Goal: Task Accomplishment & Management: Manage account settings

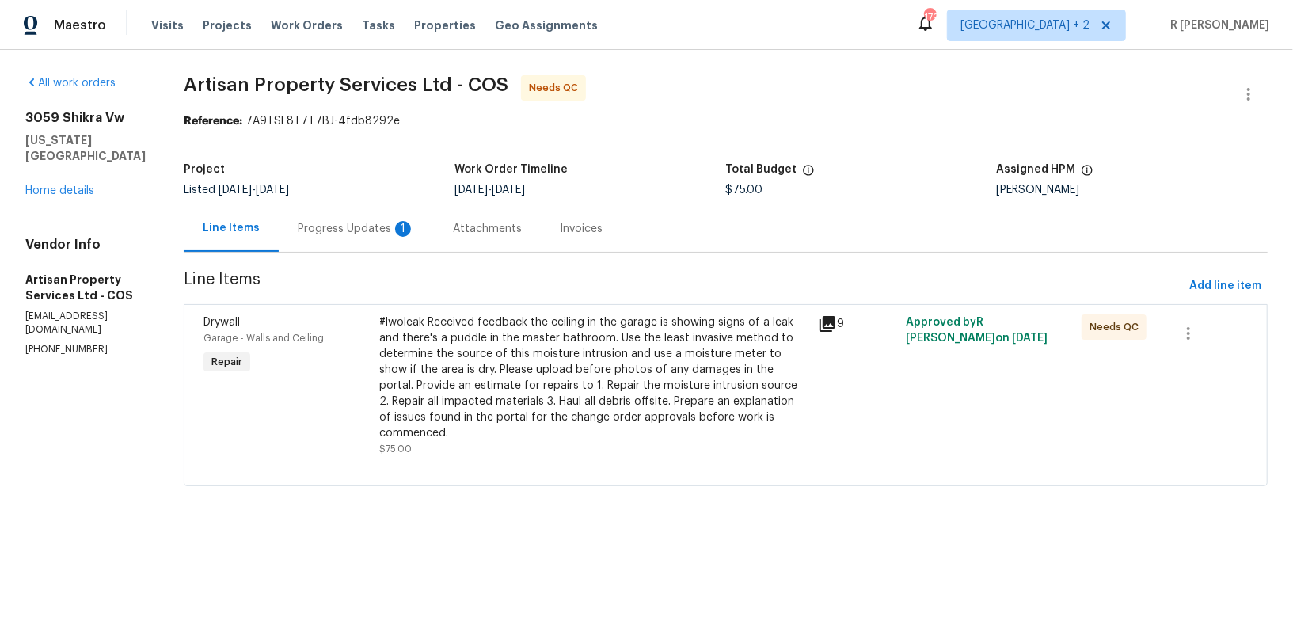
click at [299, 232] on div "Progress Updates 1" at bounding box center [356, 229] width 117 height 16
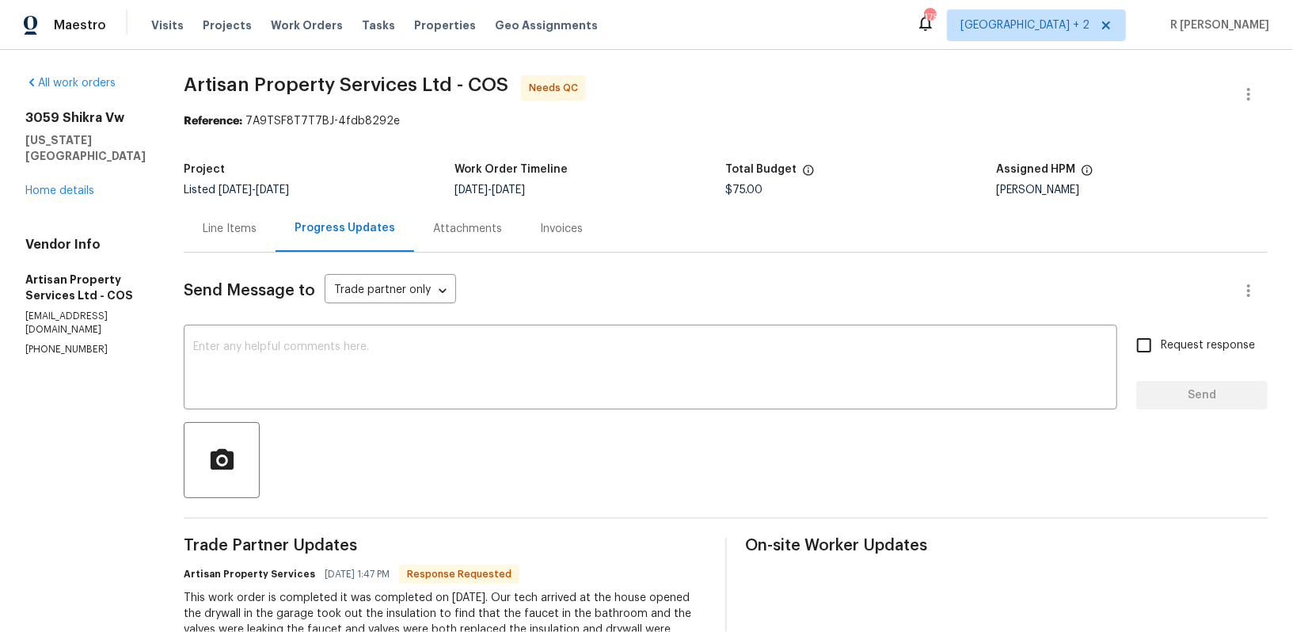
click at [200, 227] on div "Line Items" at bounding box center [230, 228] width 92 height 47
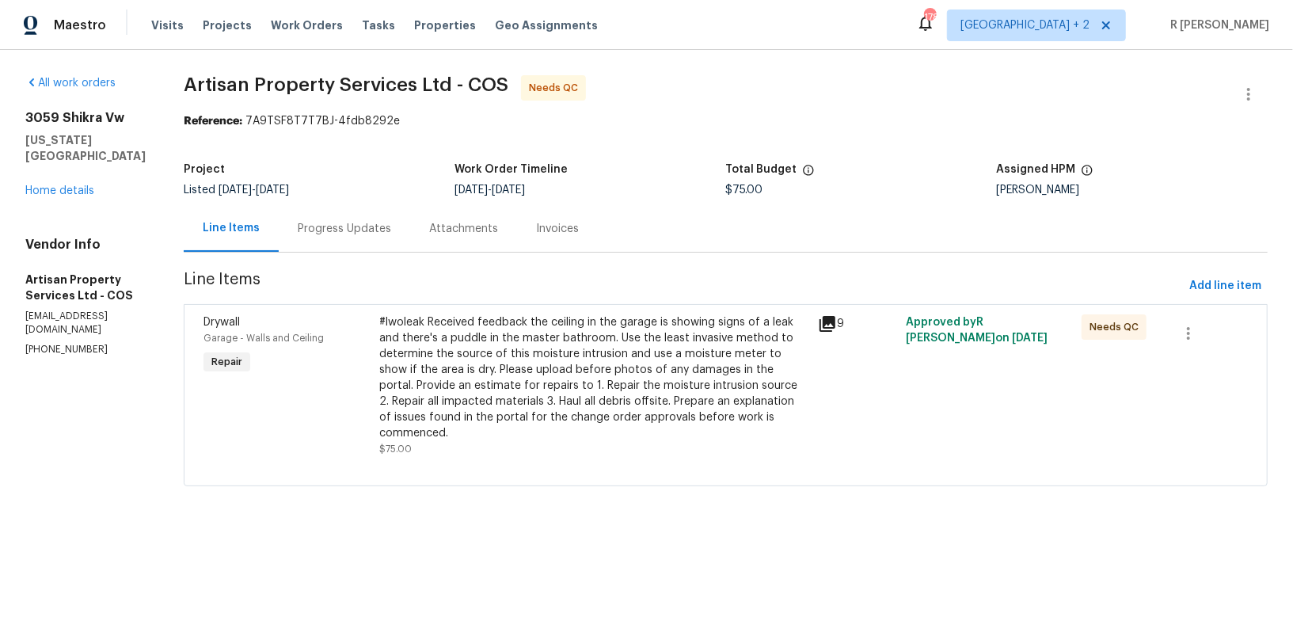
click at [438, 327] on div "#lwoleak Received feedback the ceiling in the garage is showing signs of a leak…" at bounding box center [594, 377] width 430 height 127
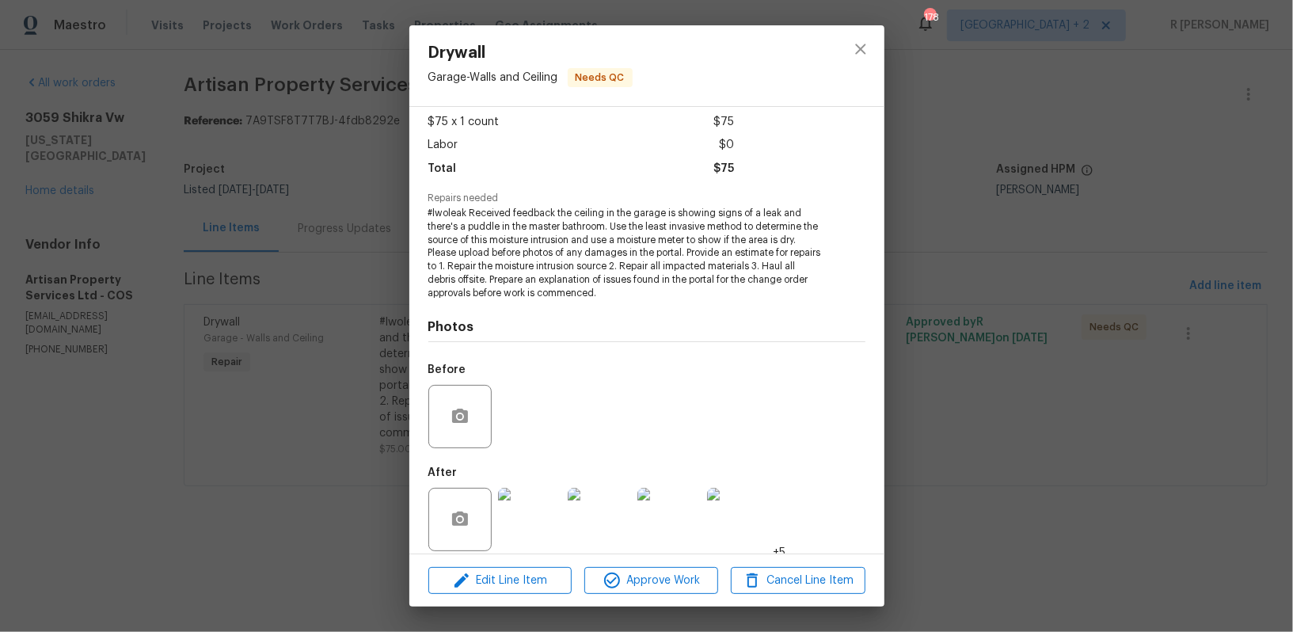
scroll to position [98, 0]
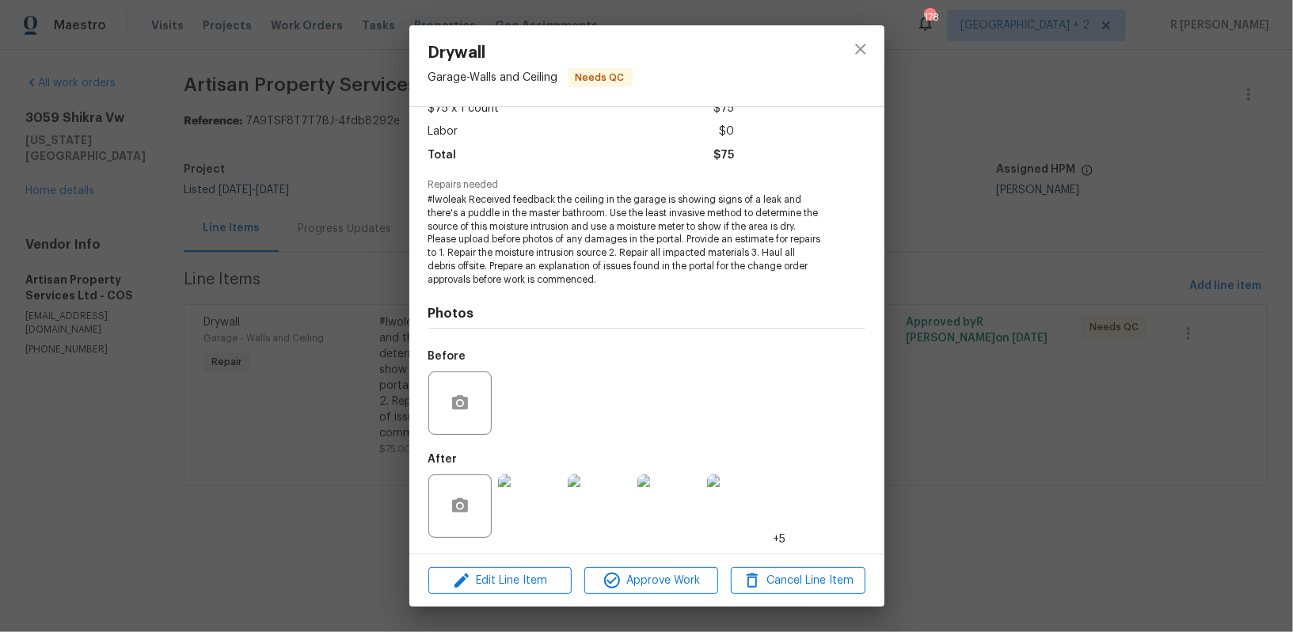
click at [521, 517] on img at bounding box center [529, 505] width 63 height 63
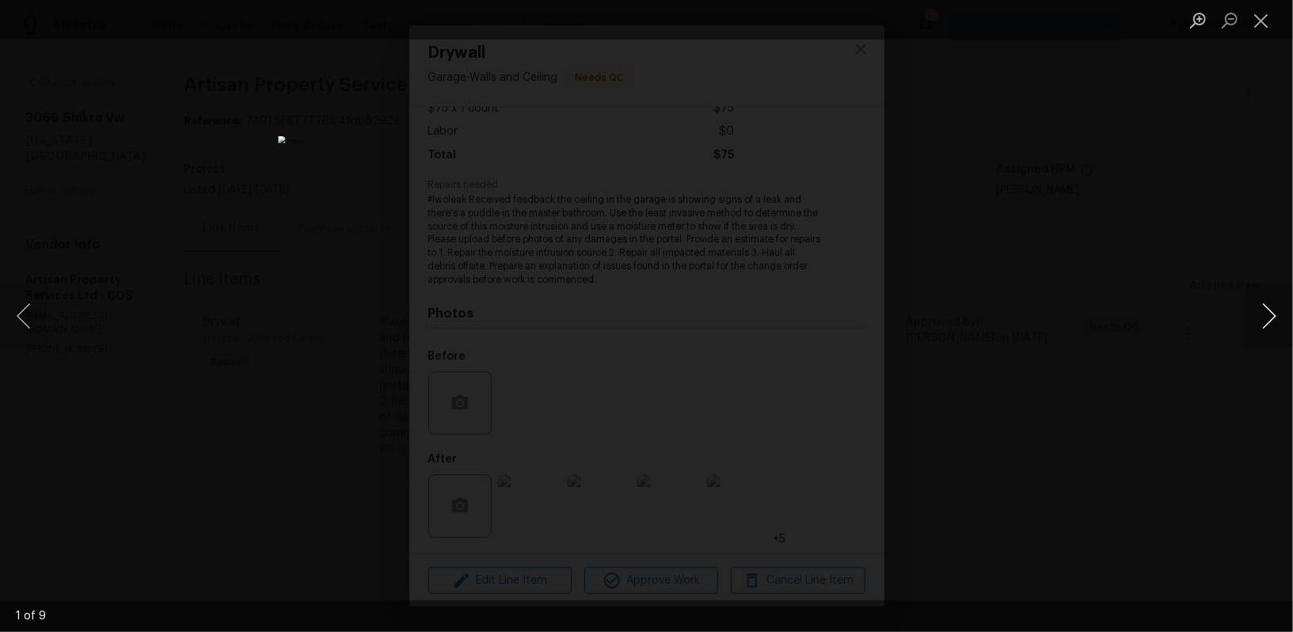
click at [1260, 313] on button "Next image" at bounding box center [1270, 315] width 48 height 63
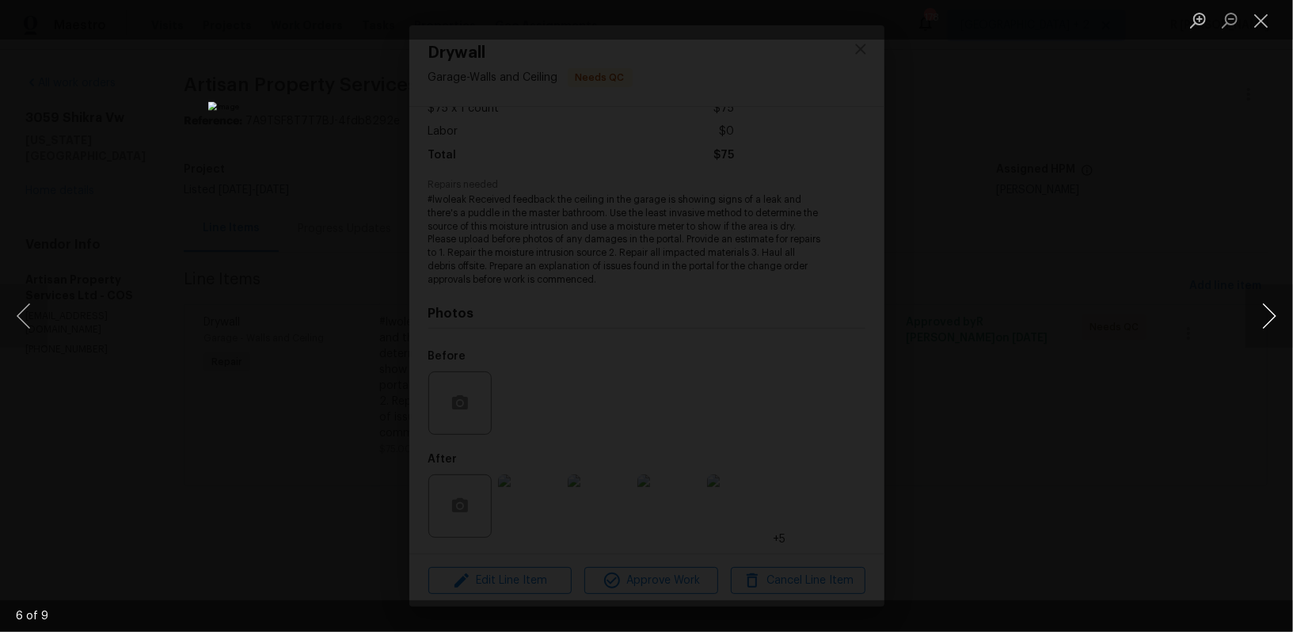
click at [1260, 313] on button "Next image" at bounding box center [1270, 315] width 48 height 63
click at [1255, 26] on button "Close lightbox" at bounding box center [1262, 20] width 32 height 28
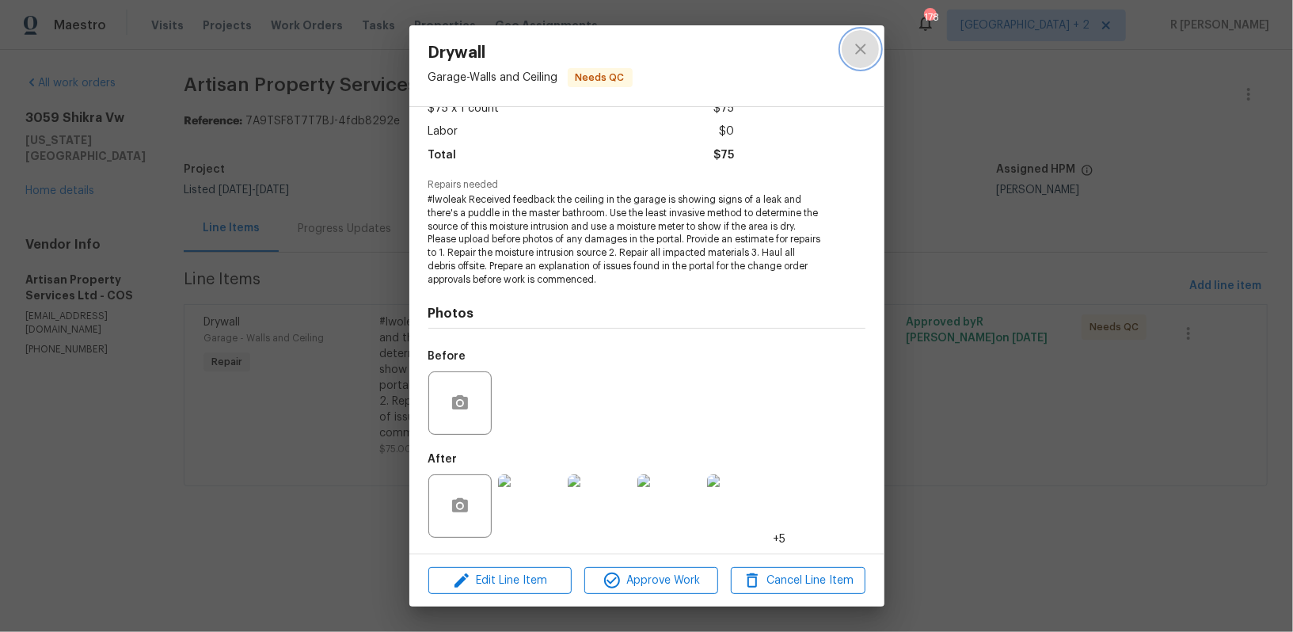
click at [859, 48] on icon "close" at bounding box center [860, 49] width 10 height 10
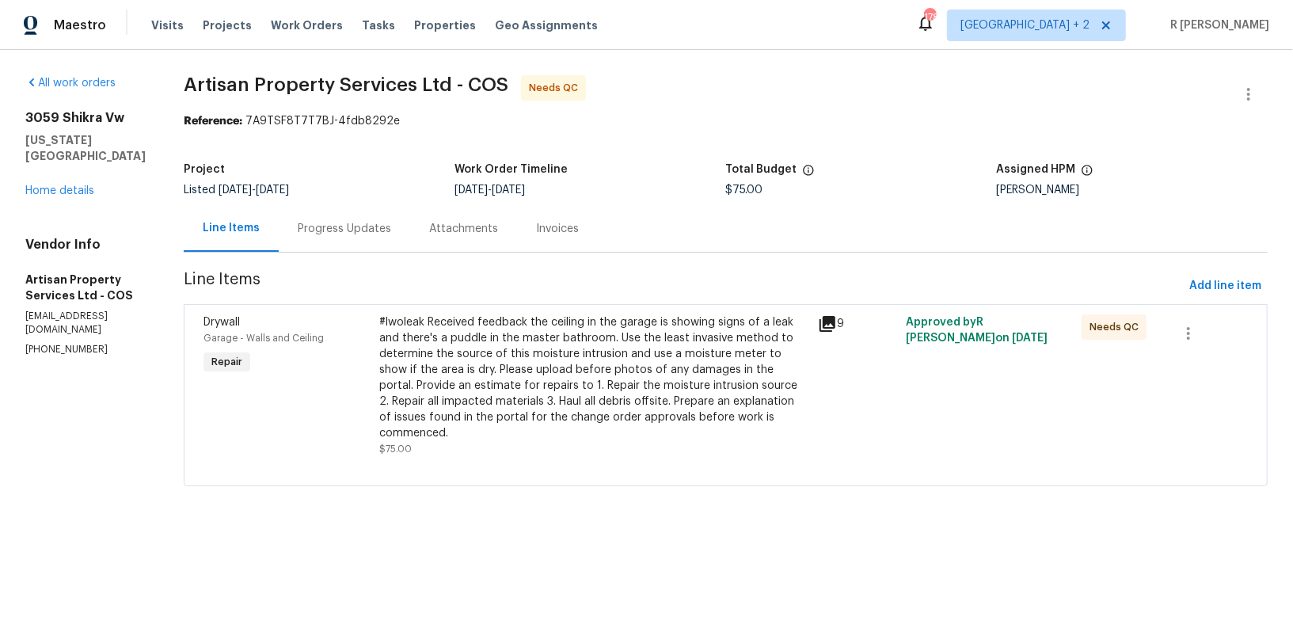
click at [298, 226] on div "Progress Updates" at bounding box center [344, 229] width 93 height 16
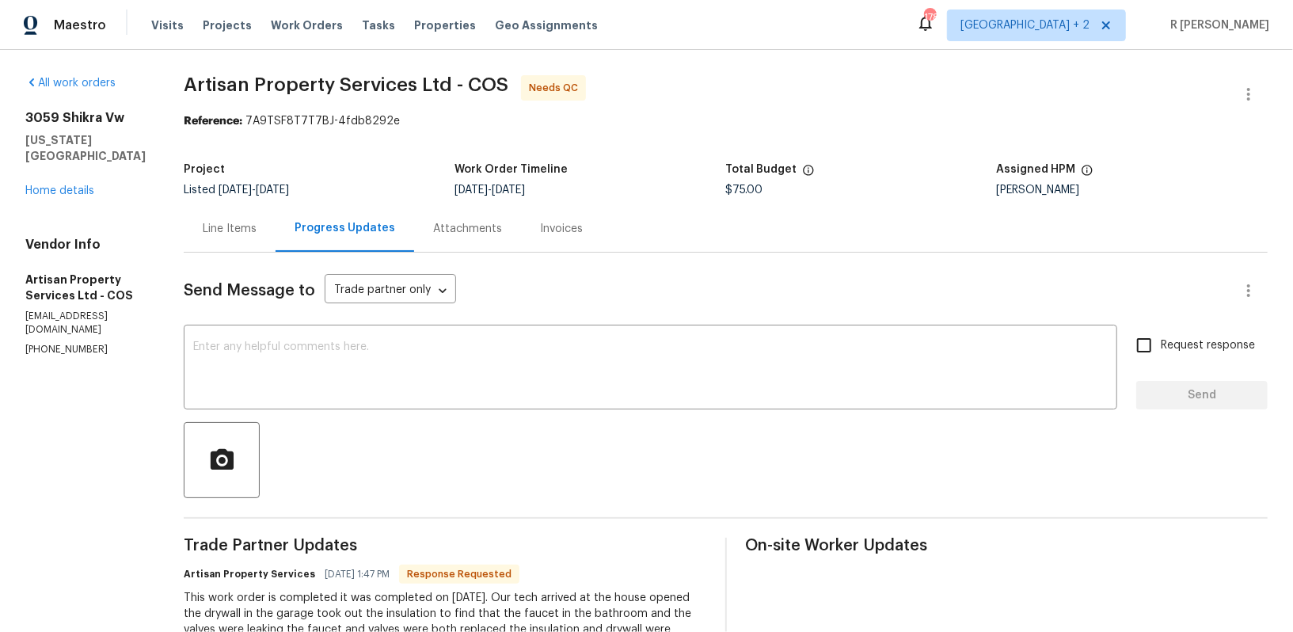
click at [234, 222] on div "Line Items" at bounding box center [230, 229] width 54 height 16
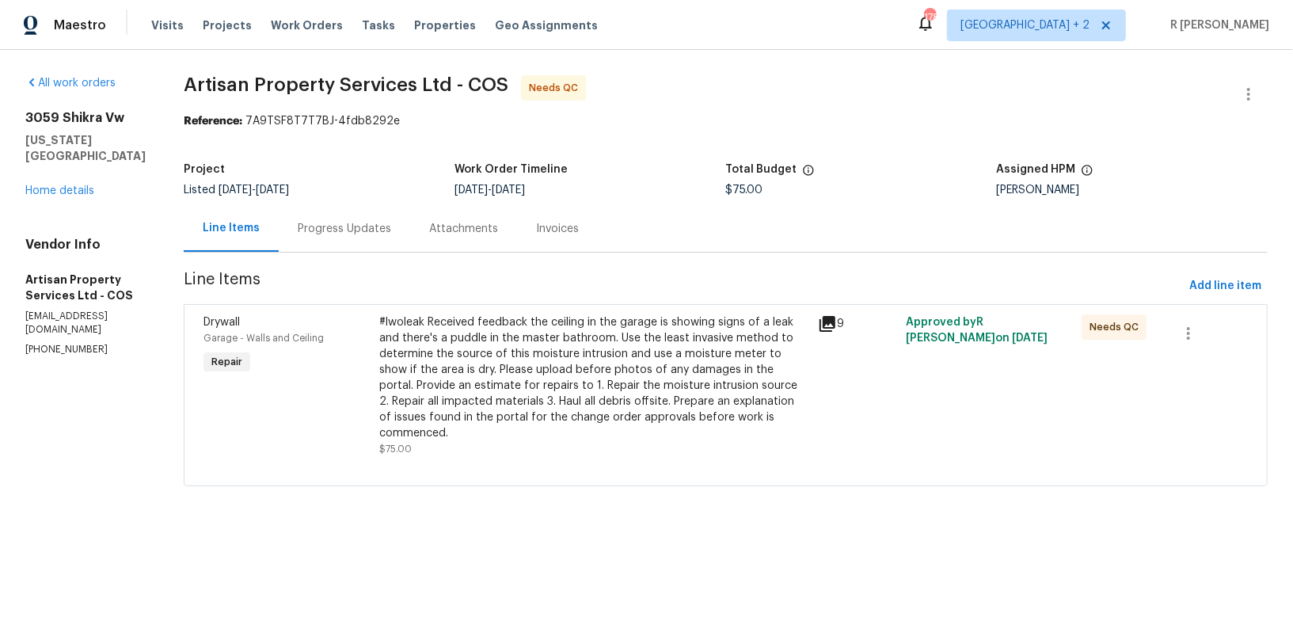
click at [570, 366] on div "#lwoleak Received feedback the ceiling in the garage is showing signs of a leak…" at bounding box center [594, 377] width 430 height 127
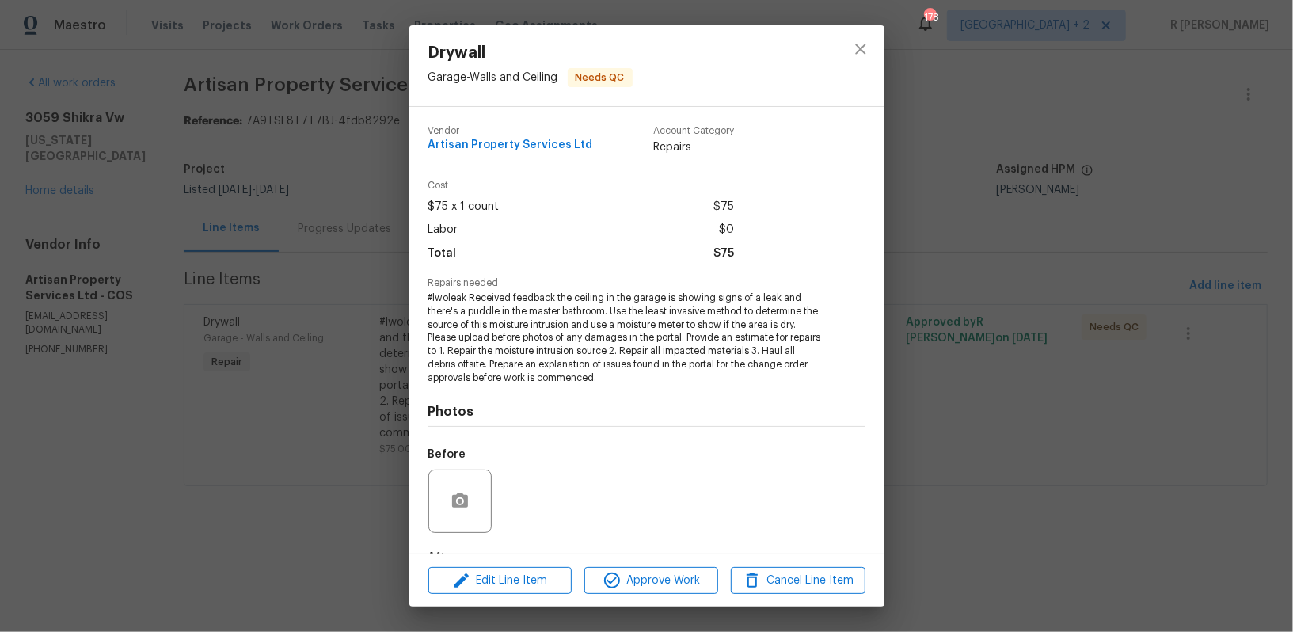
scroll to position [98, 0]
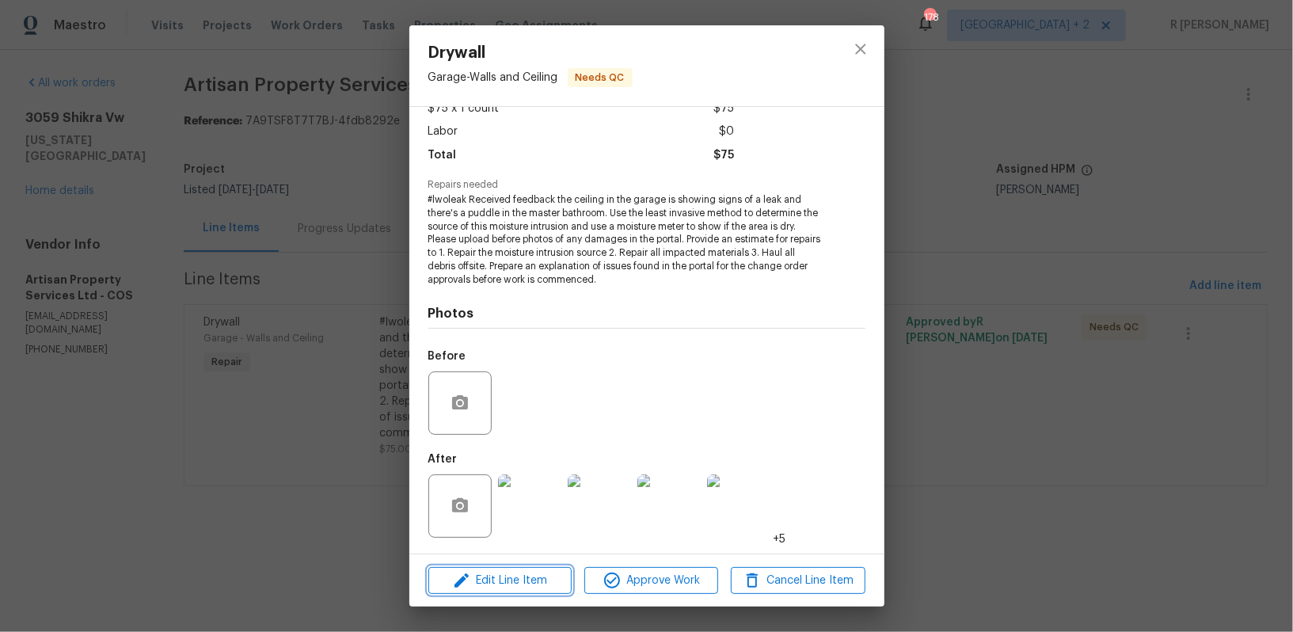
click at [474, 582] on span "Edit Line Item" at bounding box center [500, 581] width 134 height 20
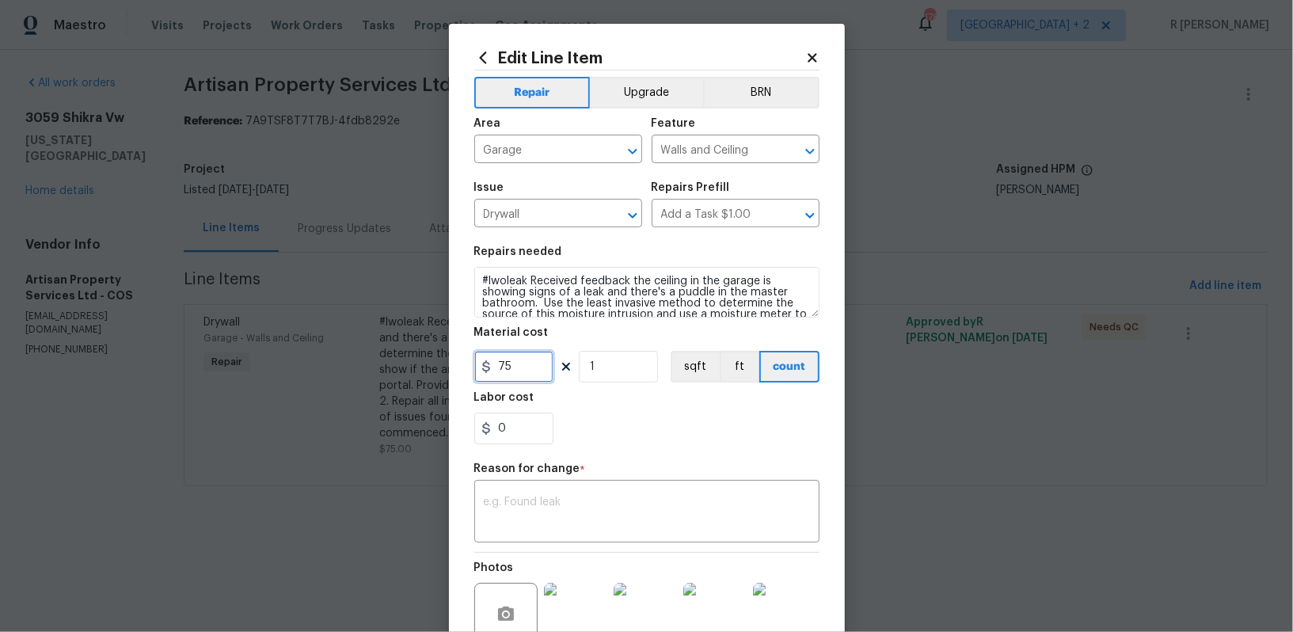
click at [524, 369] on input "75" at bounding box center [513, 367] width 79 height 32
click at [524, 369] on input "6" at bounding box center [513, 367] width 79 height 32
type input "625"
click at [631, 513] on textarea at bounding box center [647, 513] width 326 height 33
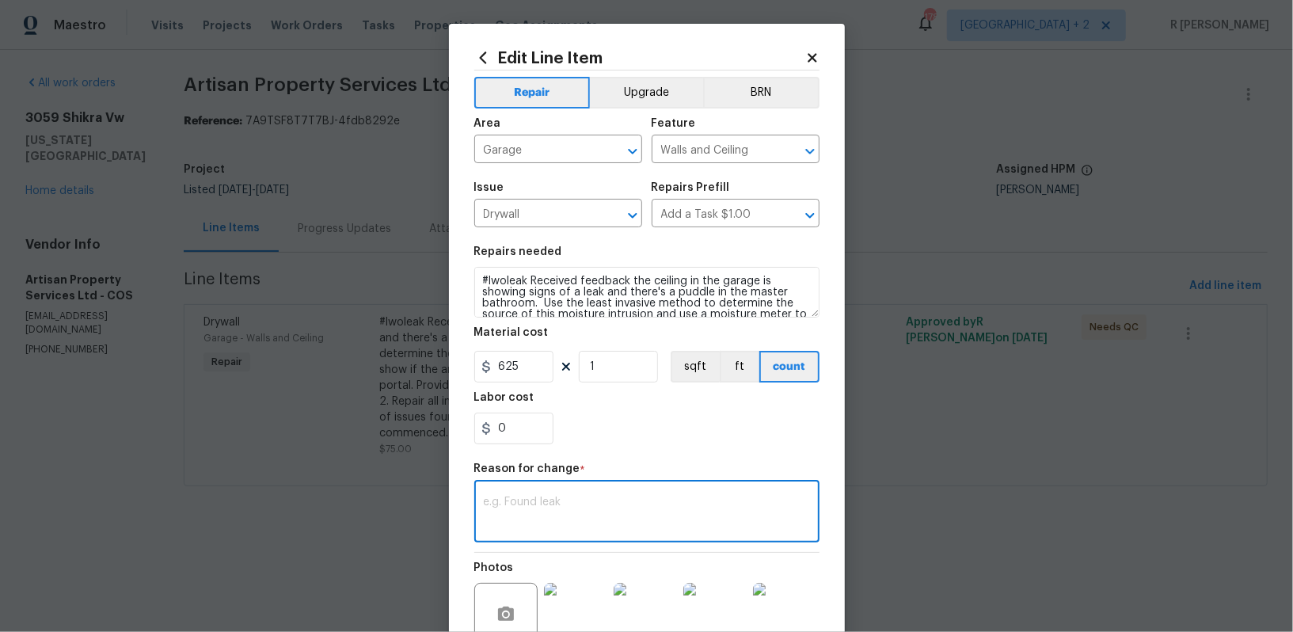
paste textarea "(YK) Updated cost per BR team approval."
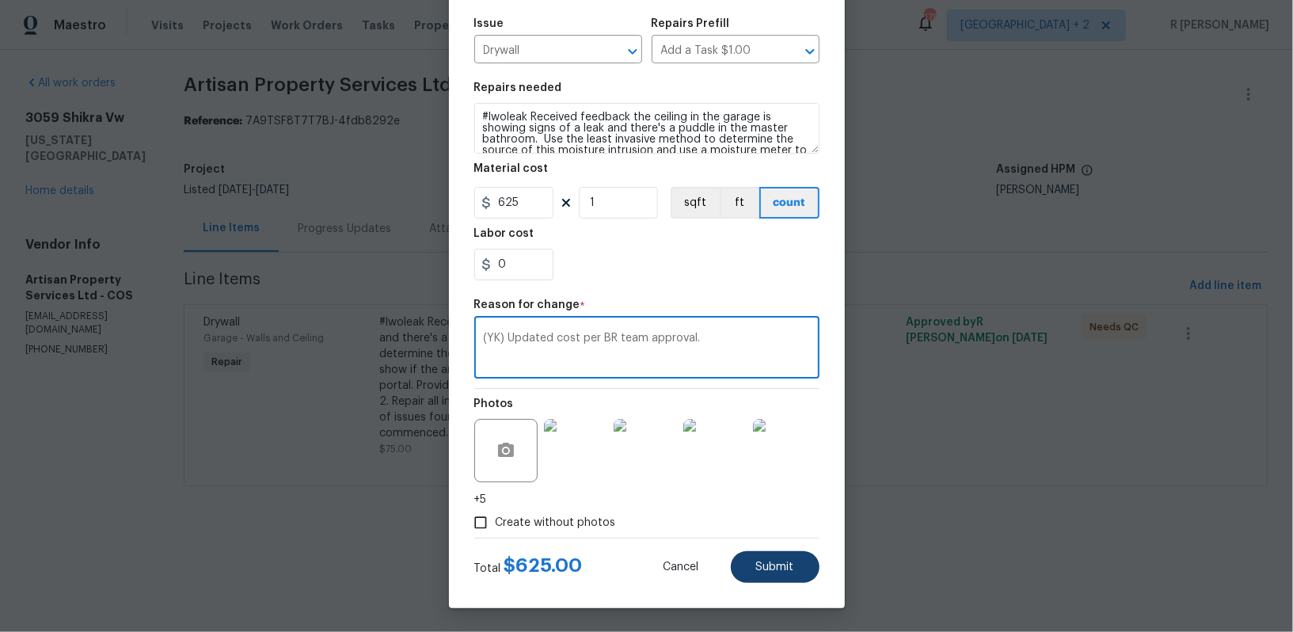
type textarea "(YK) Updated cost per BR team approval."
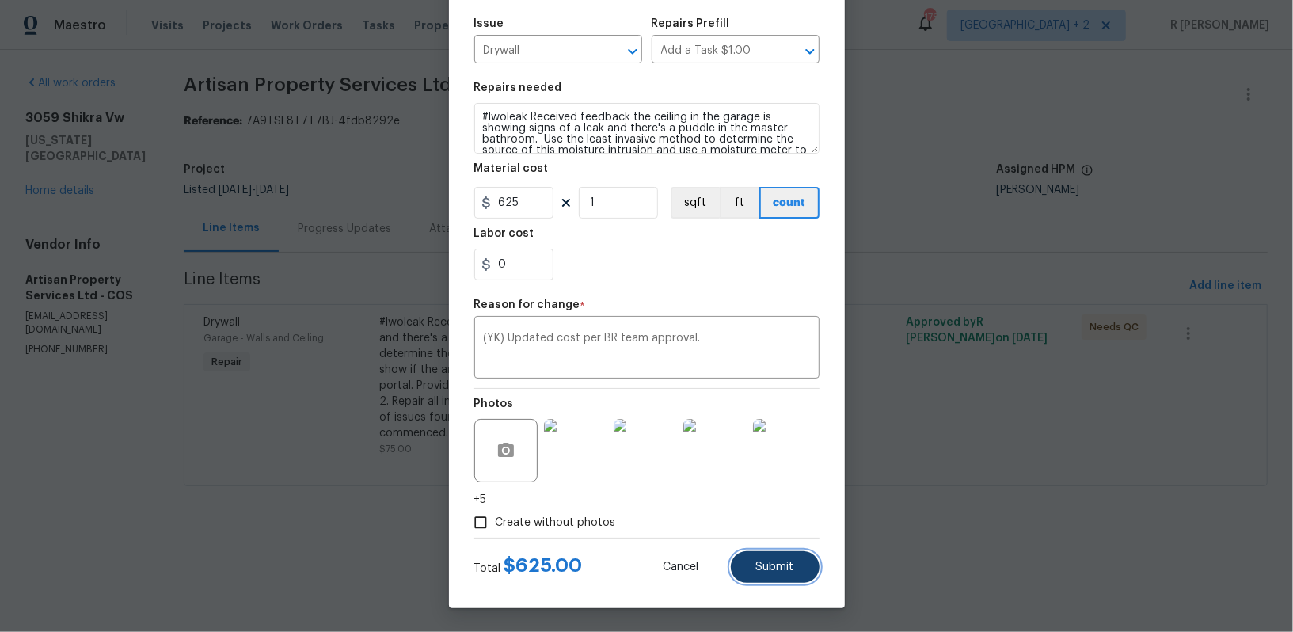
click at [768, 566] on span "Submit" at bounding box center [775, 568] width 38 height 12
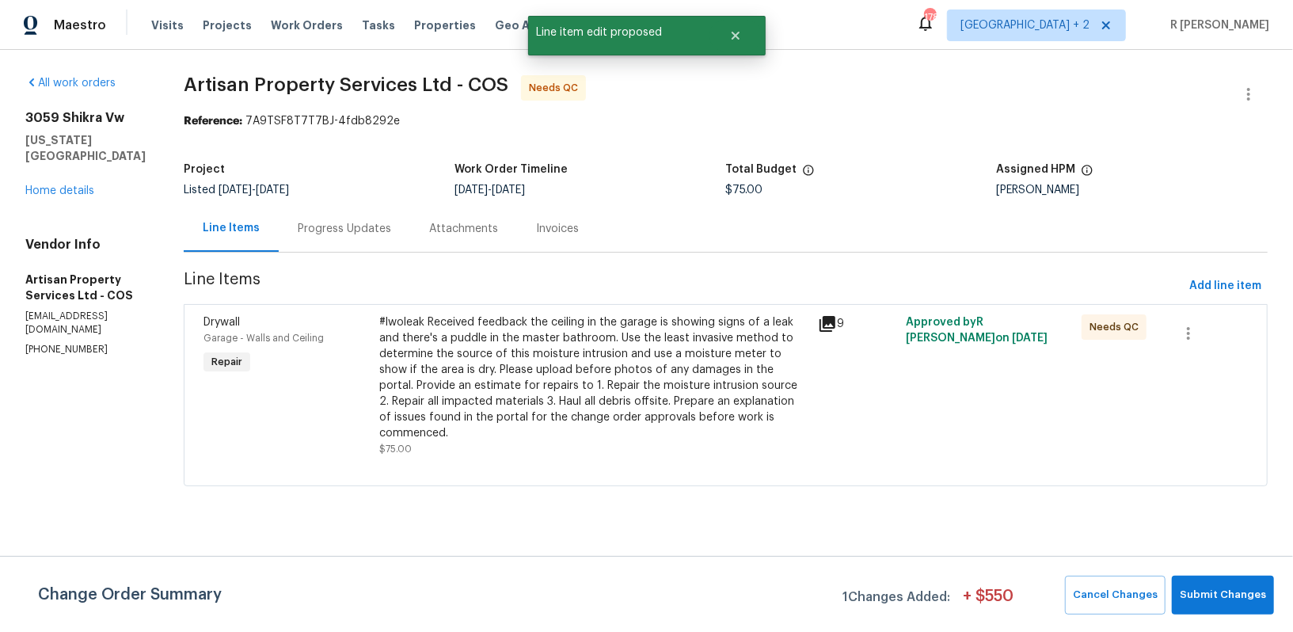
scroll to position [0, 0]
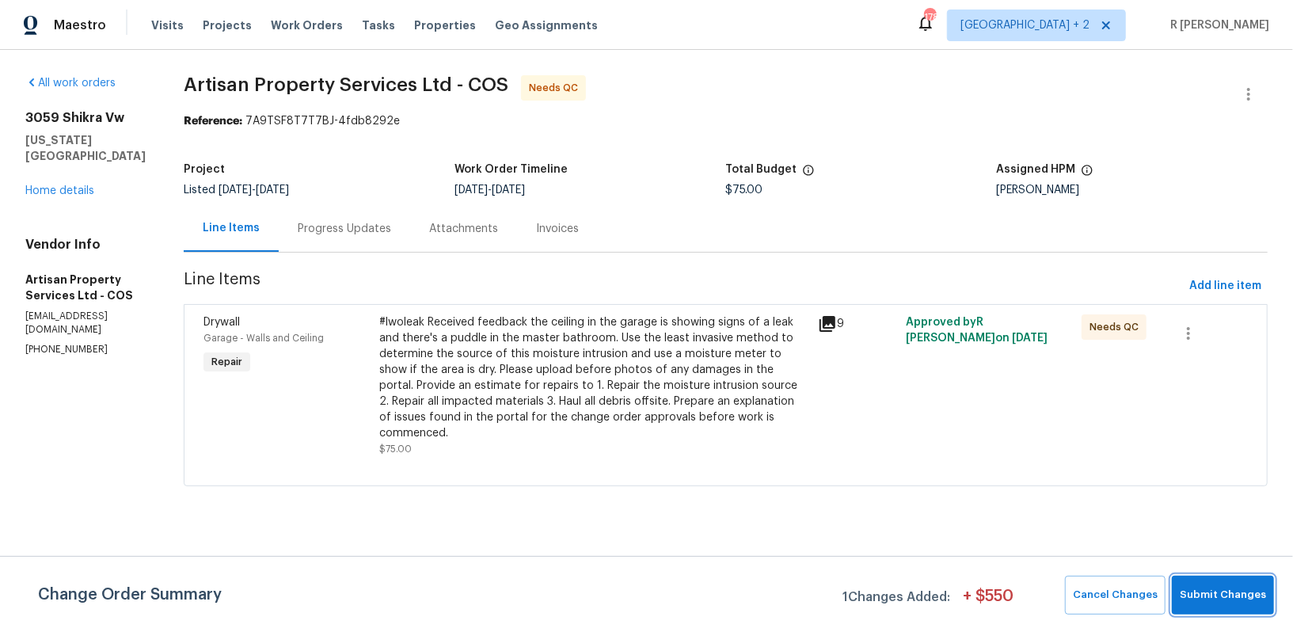
click at [1219, 602] on span "Submit Changes" at bounding box center [1223, 595] width 86 height 18
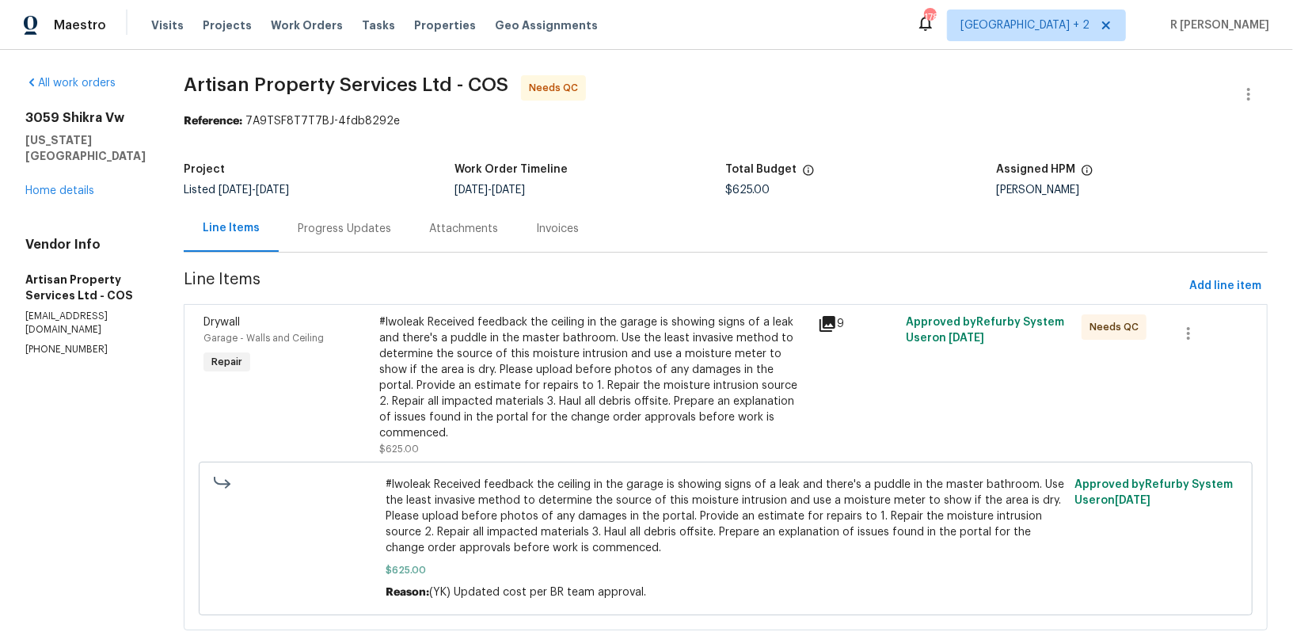
scroll to position [26, 0]
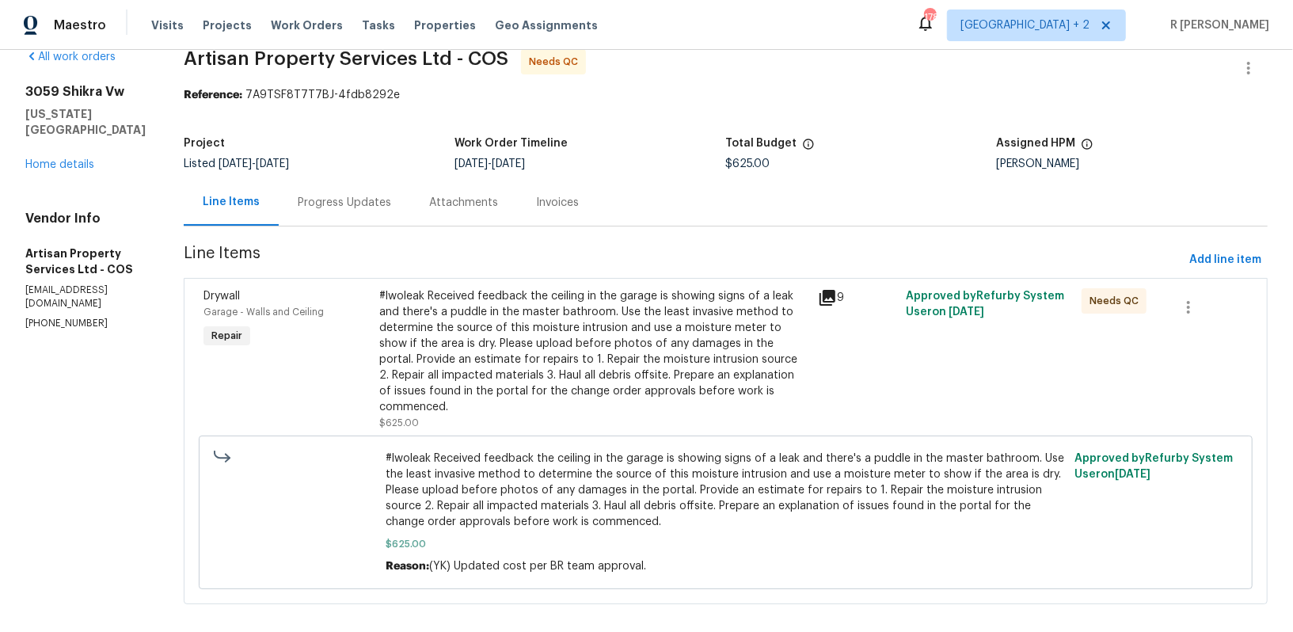
click at [298, 198] on div "Progress Updates" at bounding box center [344, 203] width 93 height 16
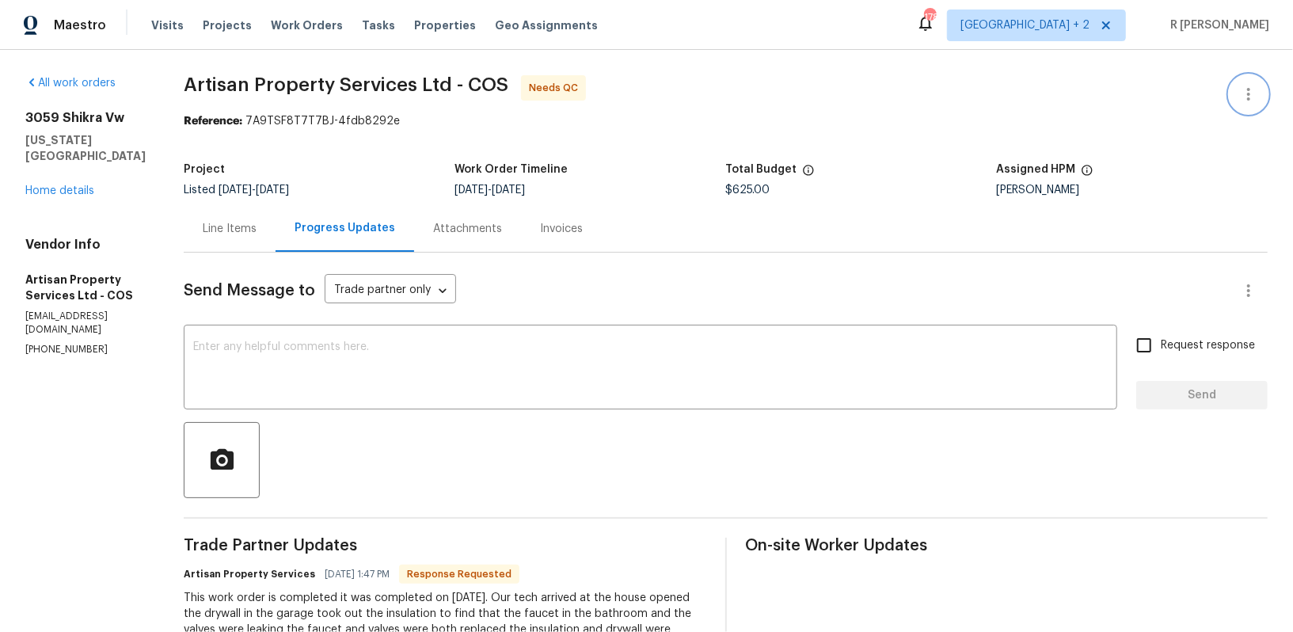
click at [1244, 101] on icon "button" at bounding box center [1249, 94] width 19 height 19
click at [1145, 91] on li "Edit" at bounding box center [1197, 94] width 171 height 26
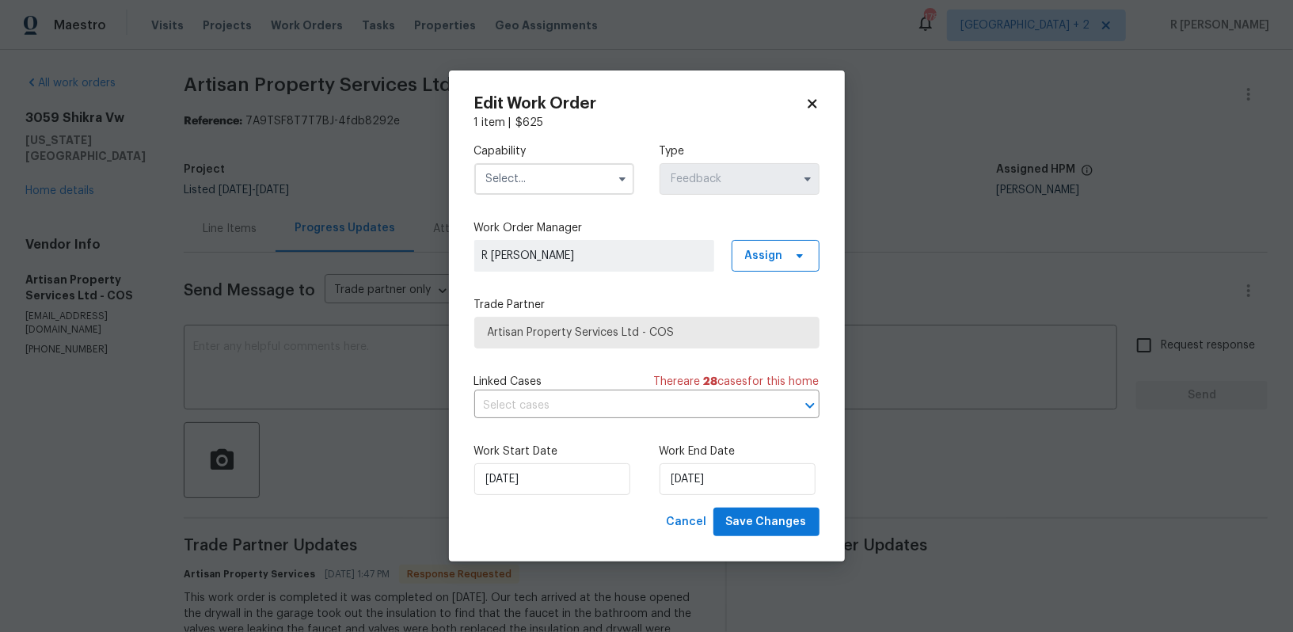
click at [584, 190] on input "text" at bounding box center [554, 179] width 160 height 32
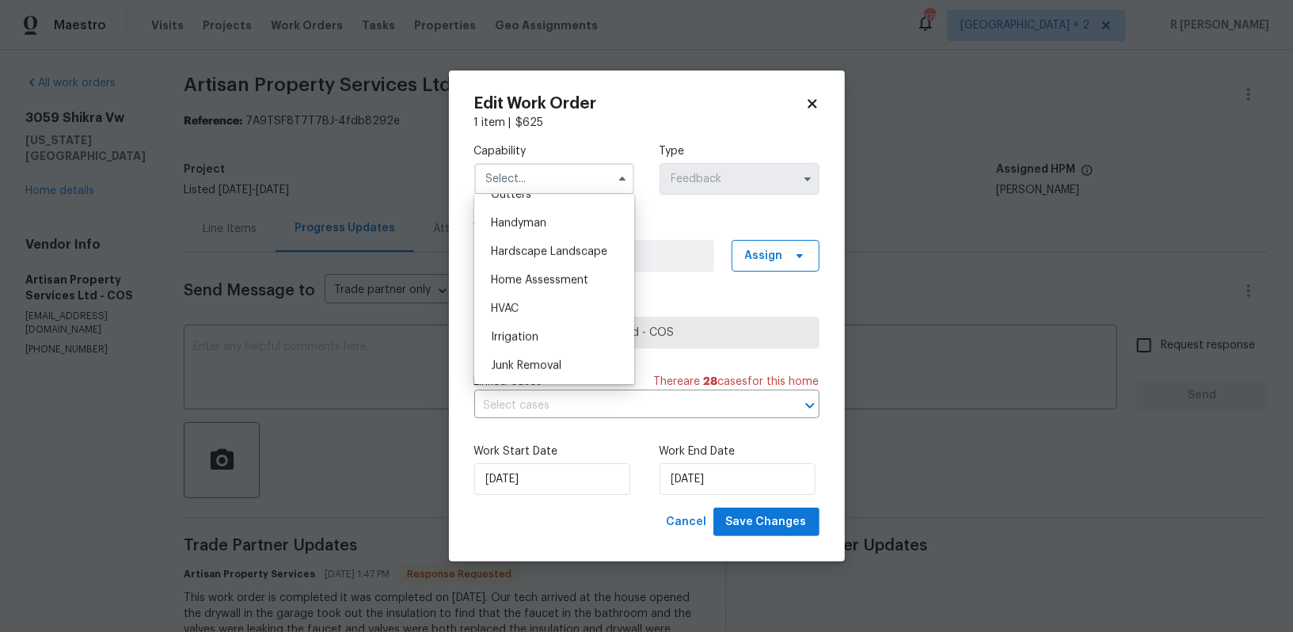
scroll to position [729, 0]
click at [568, 247] on div "General Contractor" at bounding box center [554, 241] width 152 height 29
type input "General Contractor"
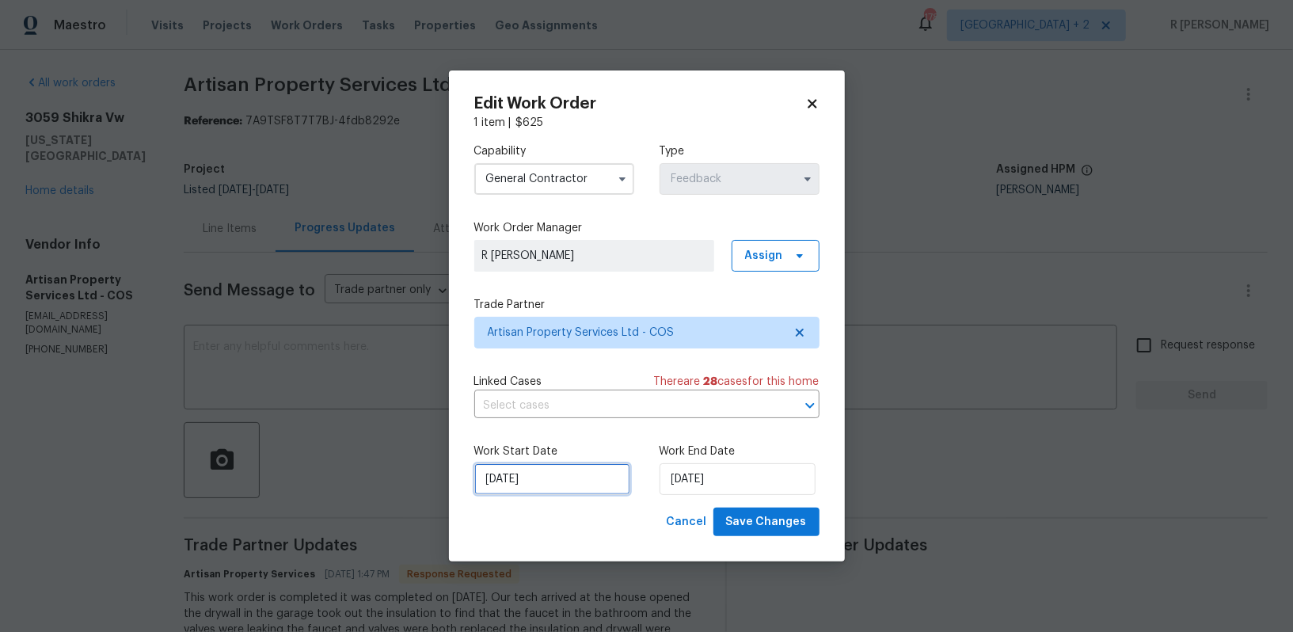
click at [520, 473] on input "[DATE]" at bounding box center [552, 479] width 156 height 32
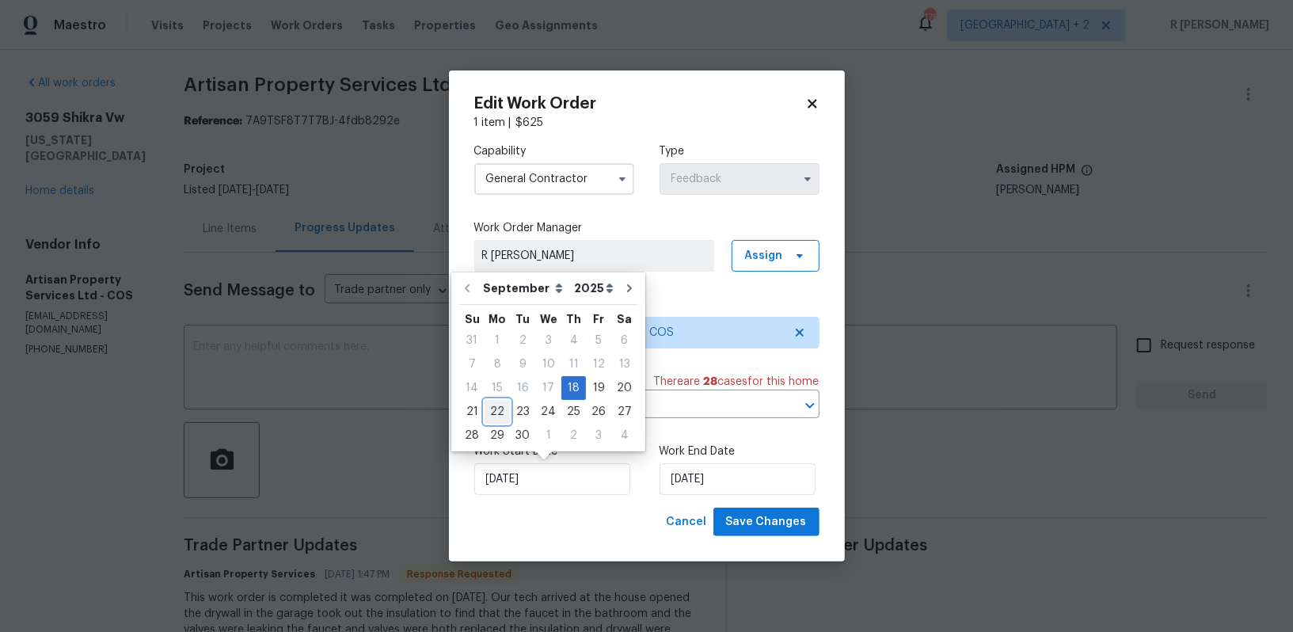
click at [502, 413] on div "22" at bounding box center [497, 412] width 25 height 22
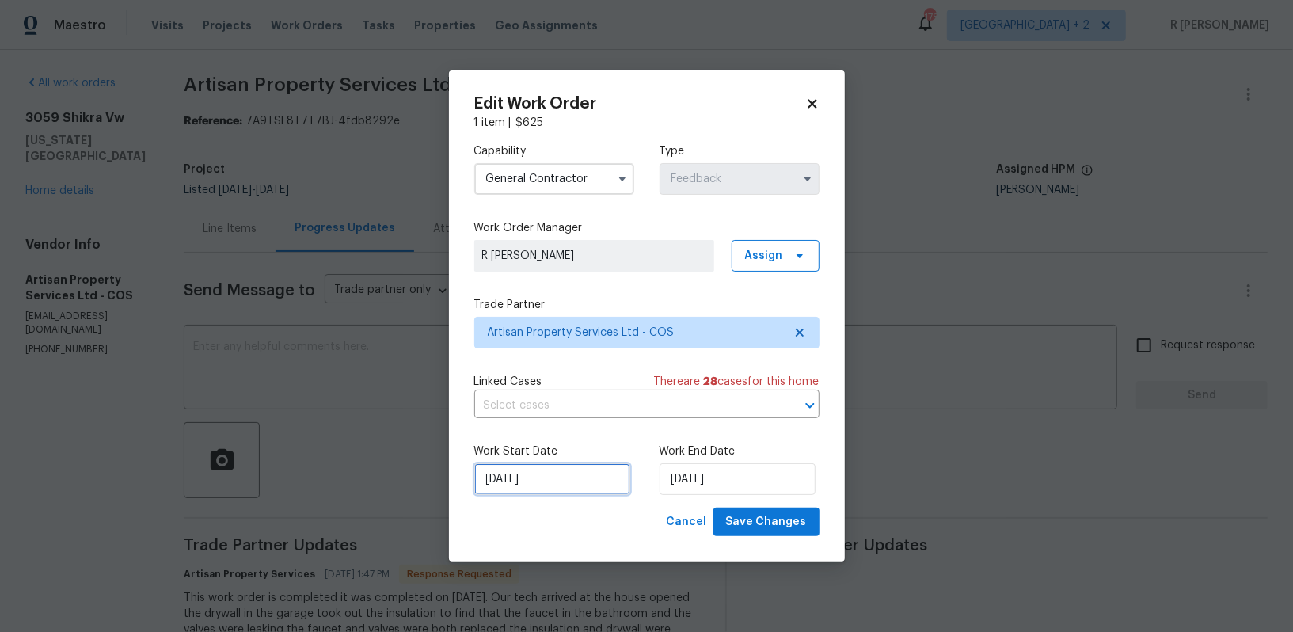
click at [502, 477] on input "[DATE]" at bounding box center [552, 479] width 156 height 32
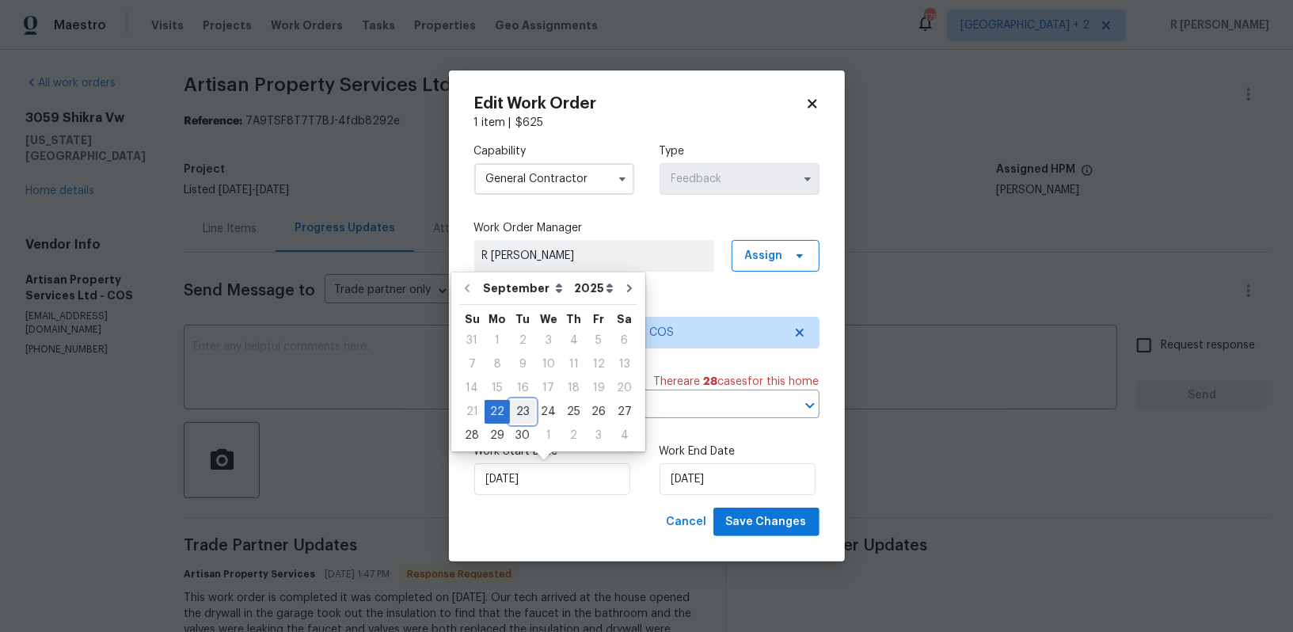
click at [520, 414] on div "23" at bounding box center [522, 412] width 25 height 22
type input "[DATE]"
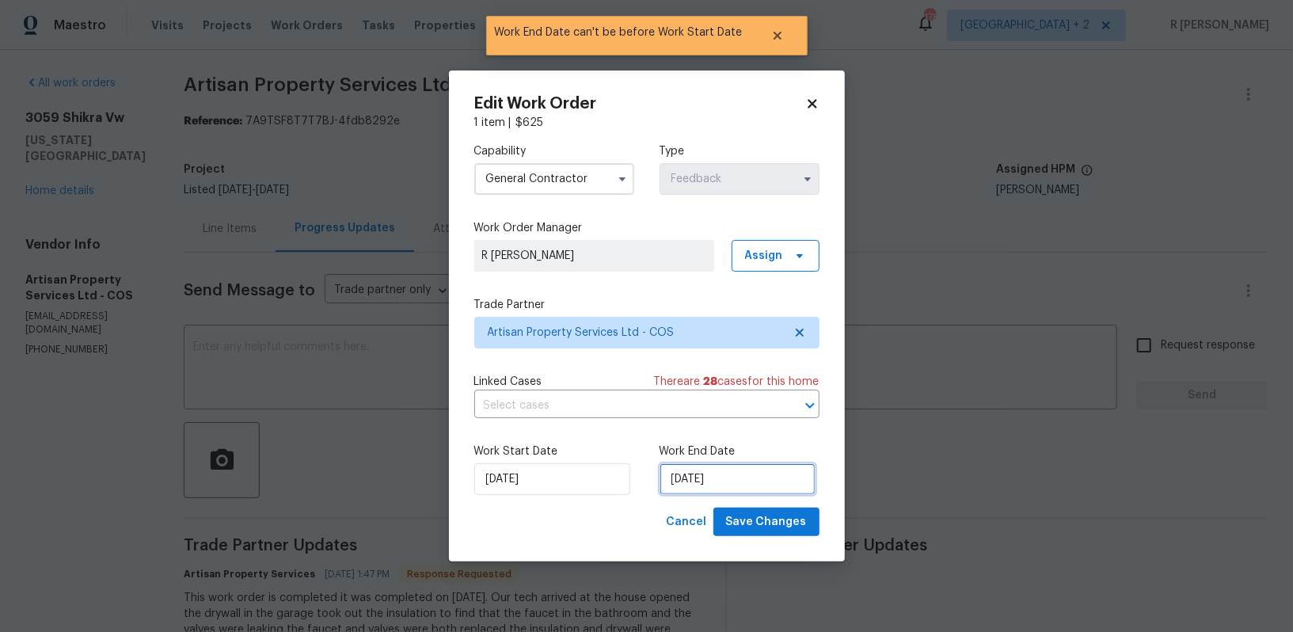
click at [686, 491] on input "[DATE]" at bounding box center [738, 479] width 156 height 32
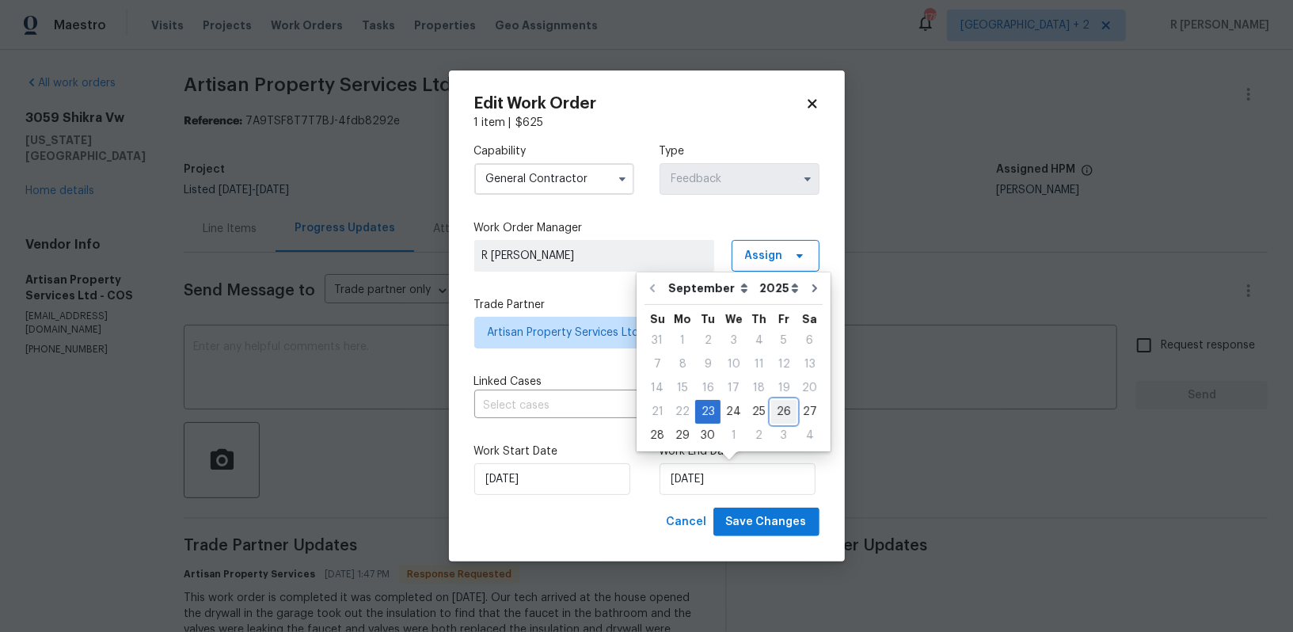
click at [772, 414] on div "26" at bounding box center [784, 412] width 25 height 22
type input "[DATE]"
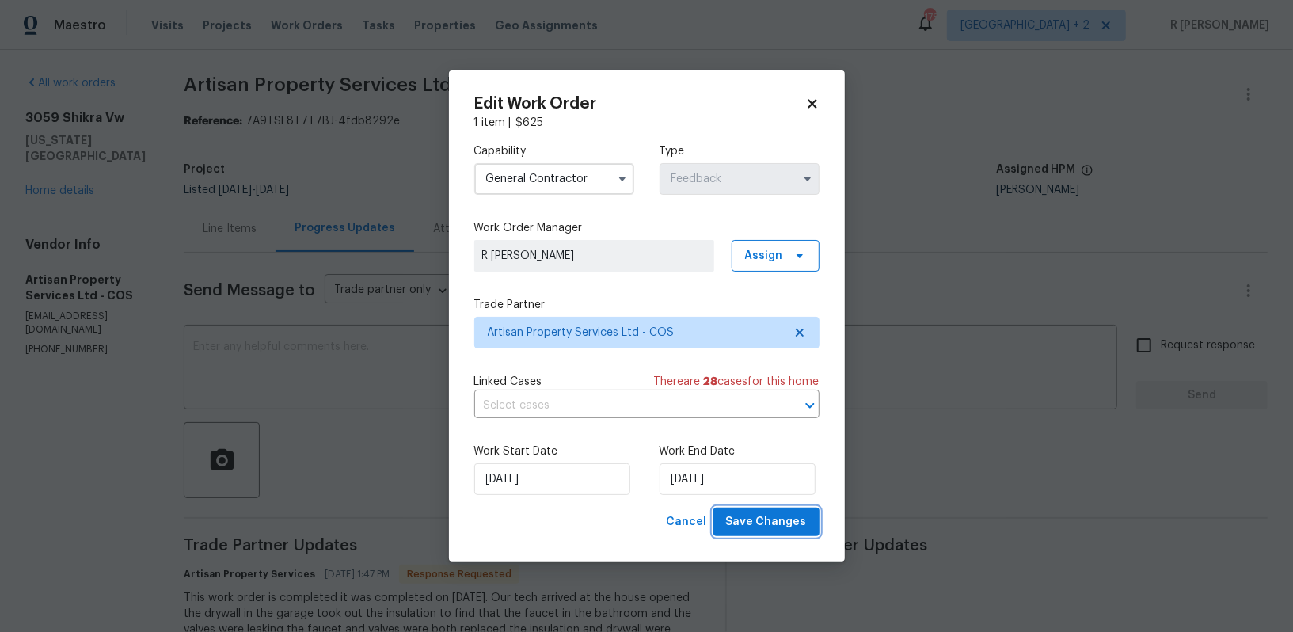
click at [745, 528] on span "Save Changes" at bounding box center [766, 522] width 81 height 20
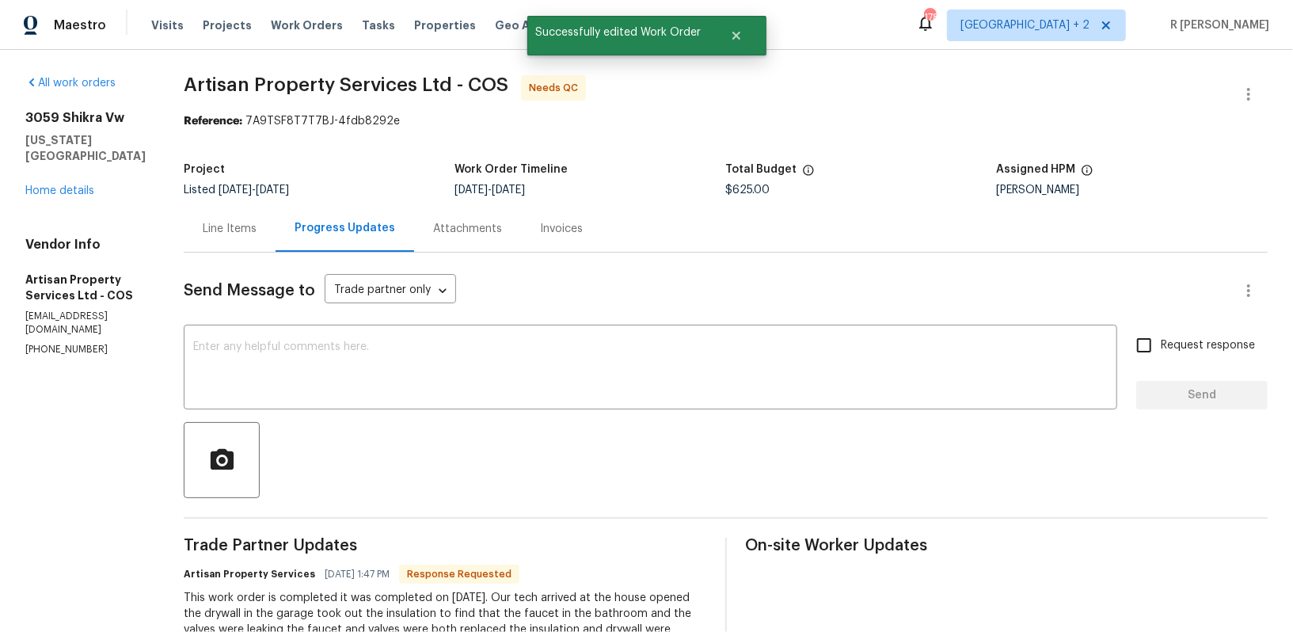
click at [242, 251] on div "Line Items" at bounding box center [230, 228] width 92 height 47
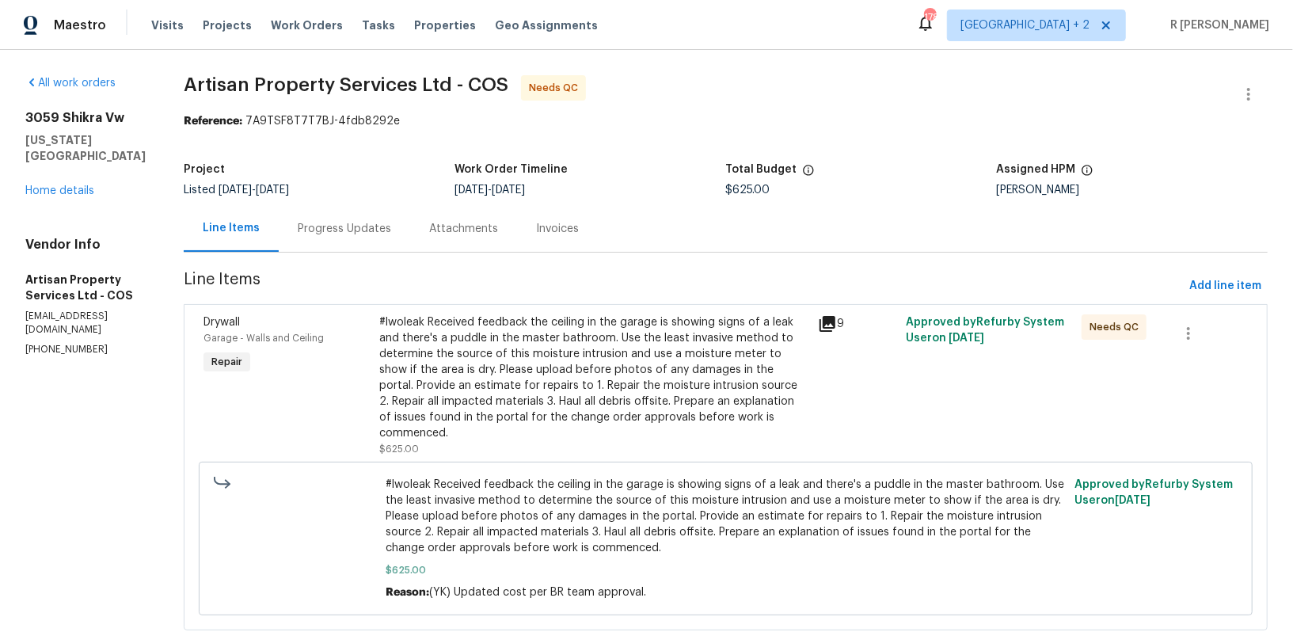
click at [325, 227] on div "Progress Updates" at bounding box center [344, 229] width 93 height 16
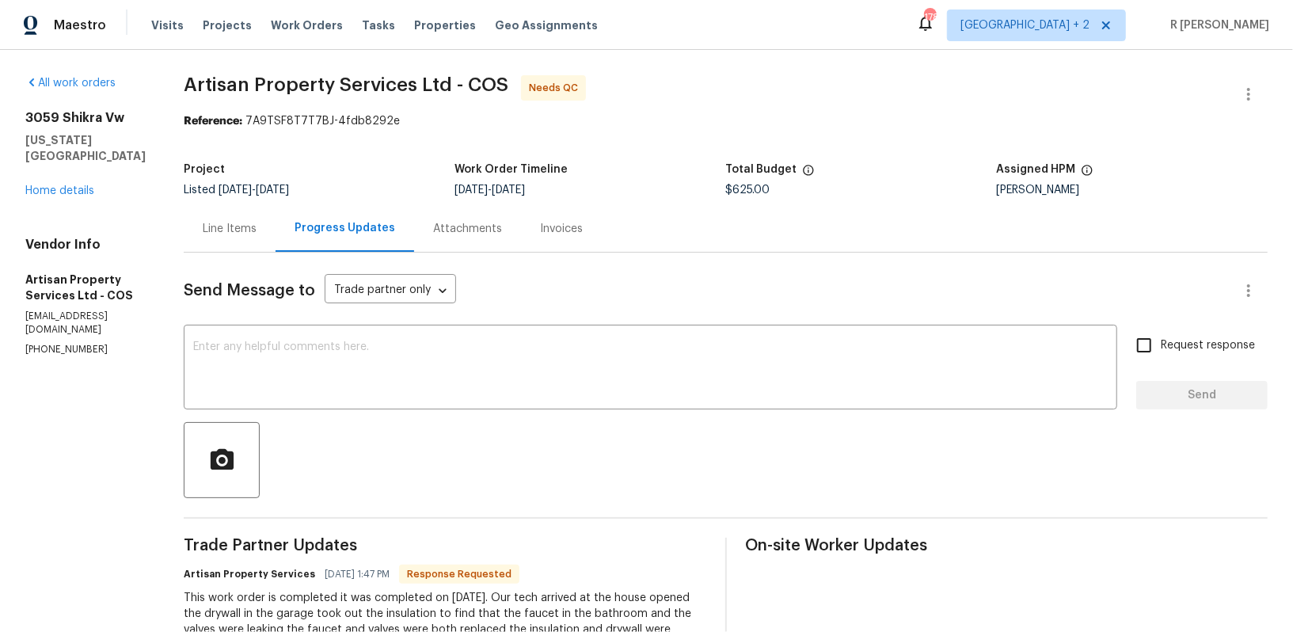
click at [215, 225] on div "Line Items" at bounding box center [230, 229] width 54 height 16
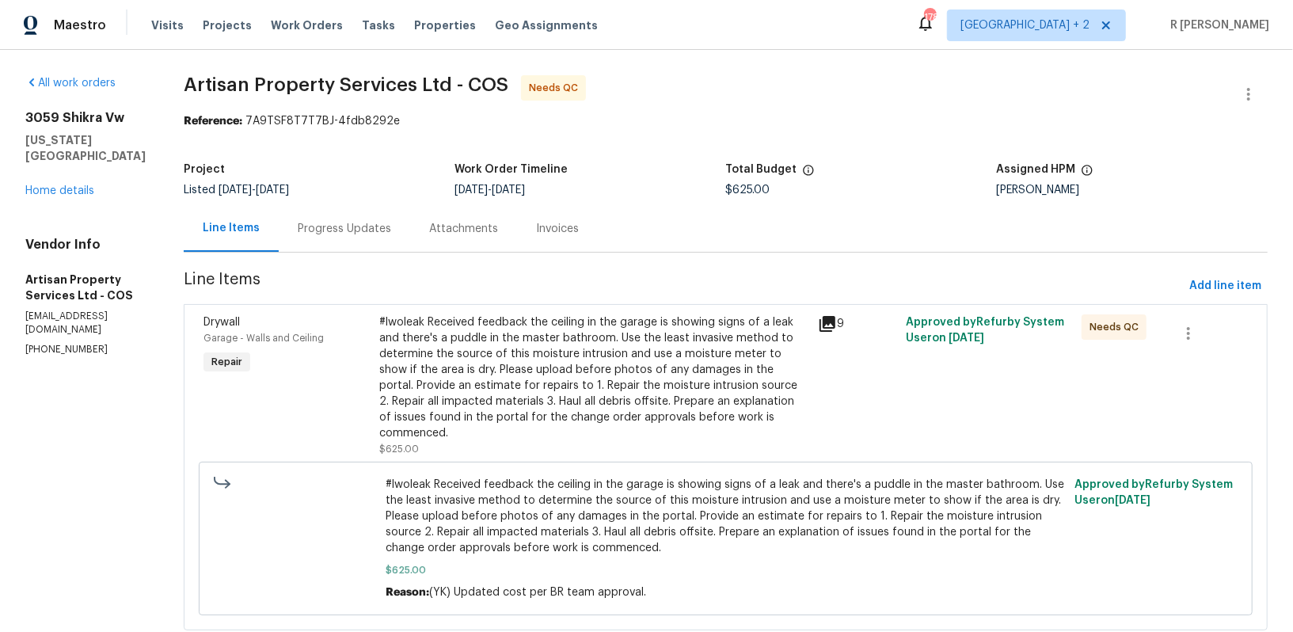
click at [468, 346] on div "#lwoleak Received feedback the ceiling in the garage is showing signs of a leak…" at bounding box center [594, 377] width 430 height 127
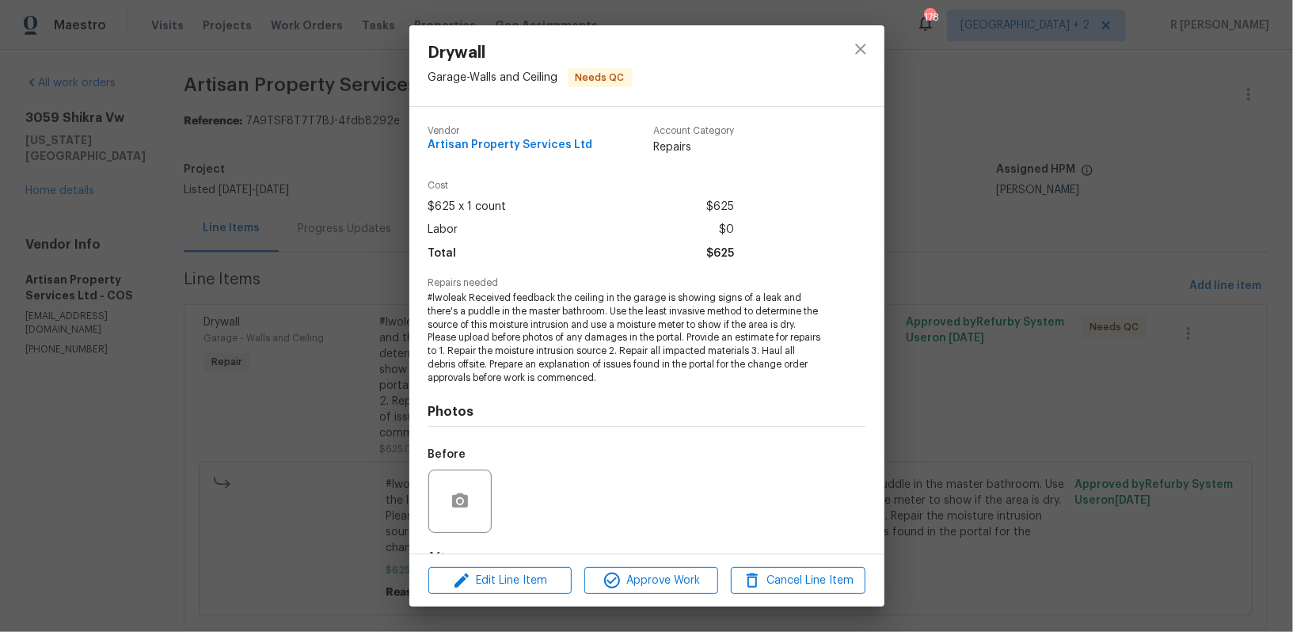
scroll to position [98, 0]
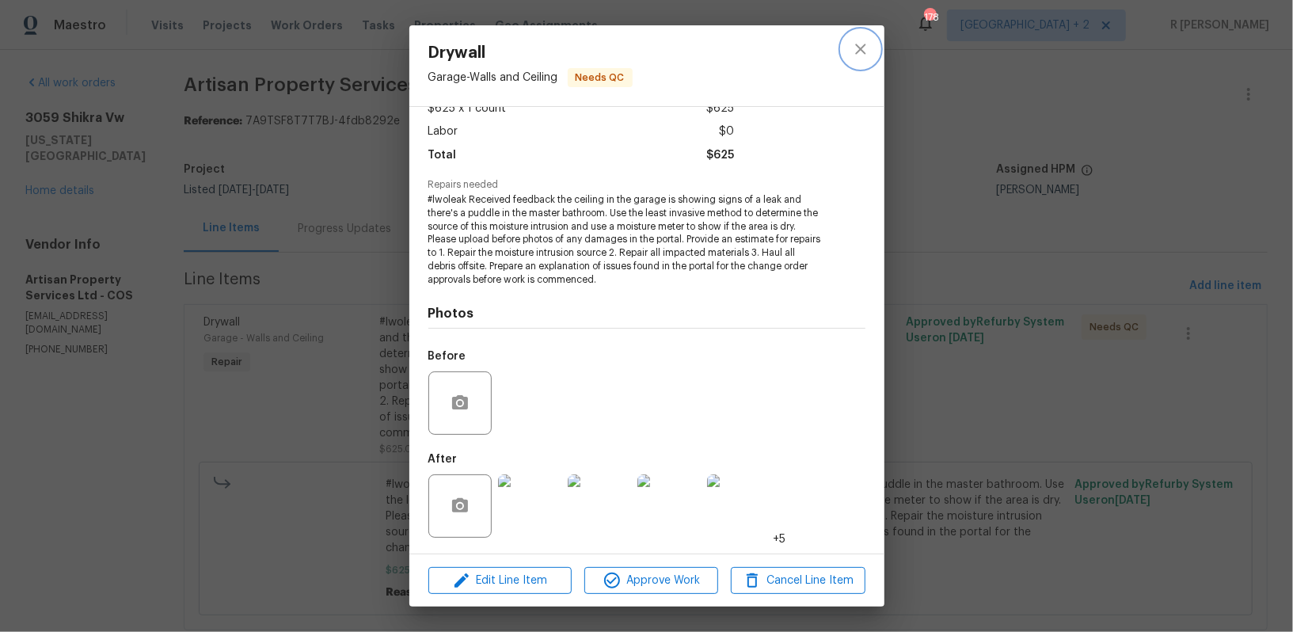
click at [856, 44] on icon "close" at bounding box center [860, 49] width 10 height 10
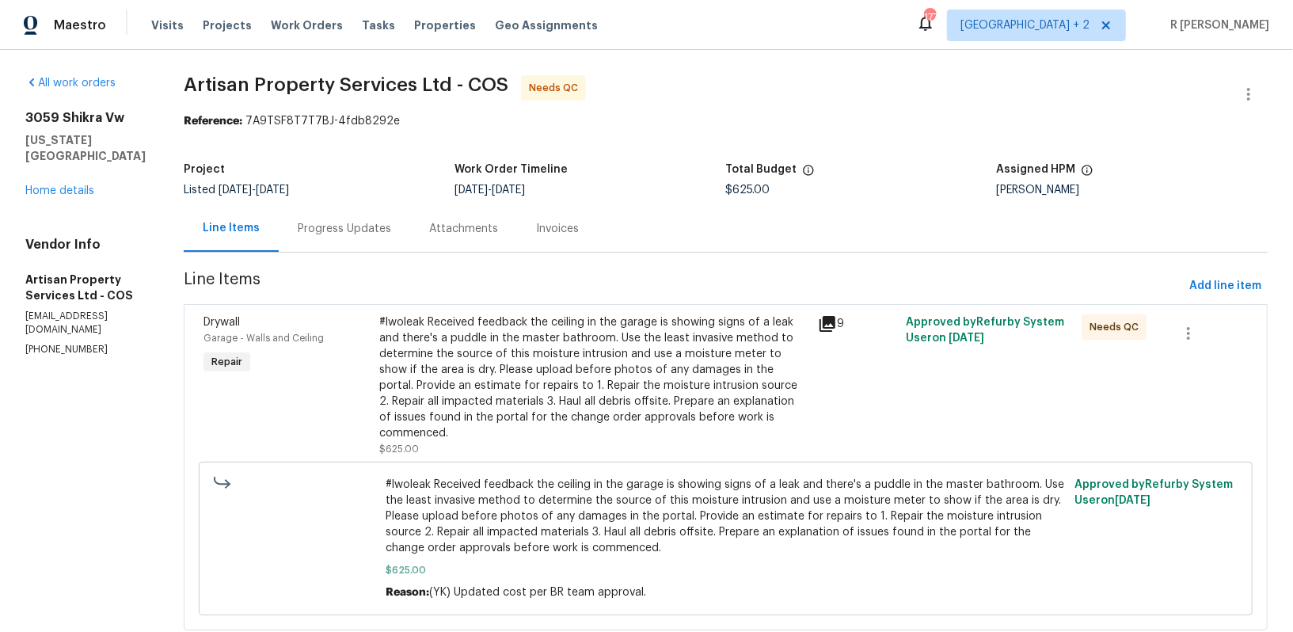
click at [318, 224] on div "Progress Updates" at bounding box center [344, 229] width 93 height 16
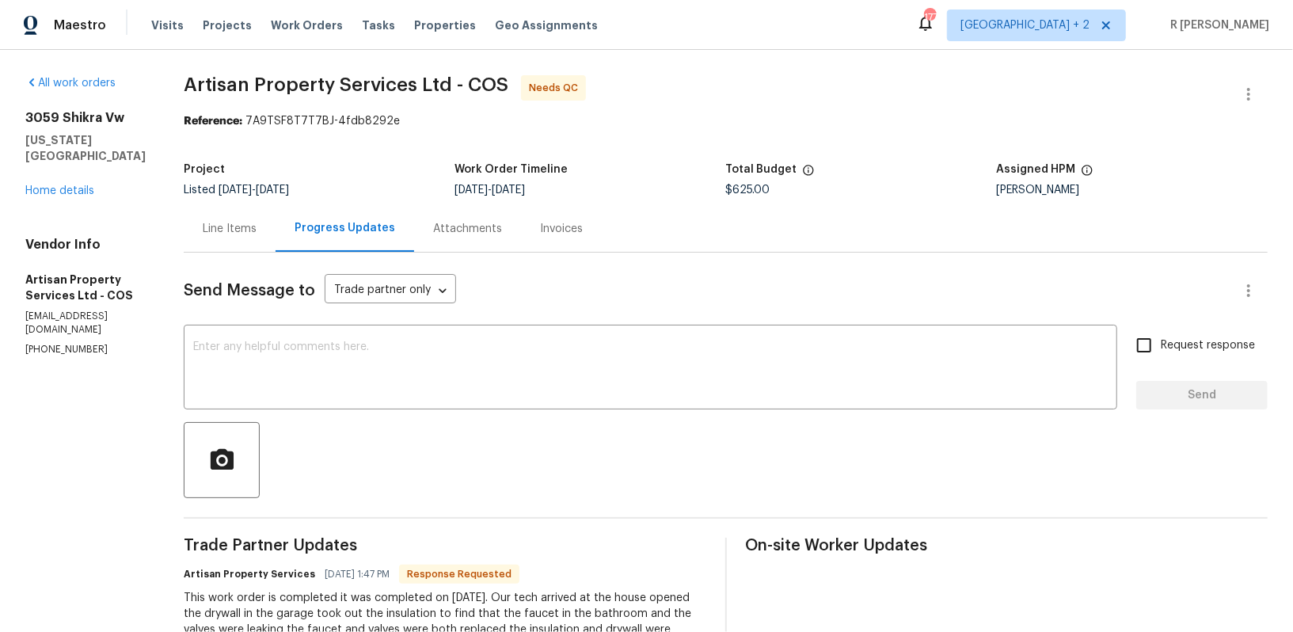
click at [821, 284] on div "Send Message to Trade partner only Trade partner only ​" at bounding box center [707, 291] width 1046 height 38
click at [249, 172] on div "Project" at bounding box center [319, 174] width 271 height 21
click at [233, 215] on div "Line Items" at bounding box center [230, 228] width 92 height 47
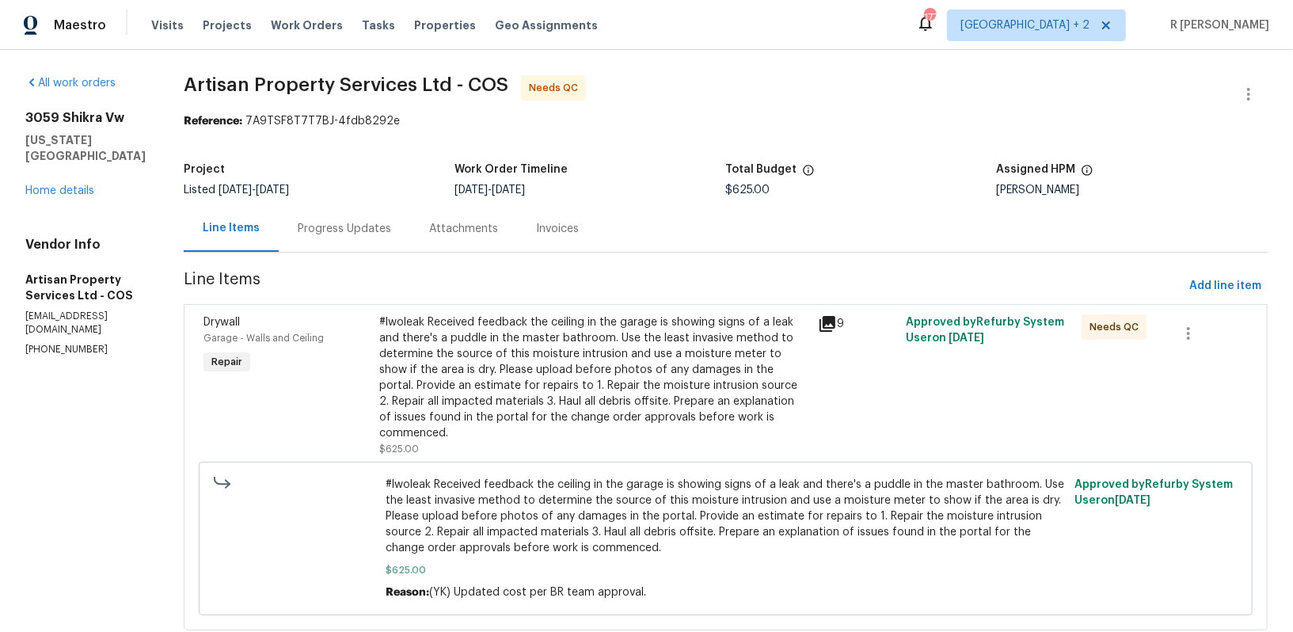
click at [454, 327] on div "#lwoleak Received feedback the ceiling in the garage is showing signs of a leak…" at bounding box center [594, 377] width 430 height 127
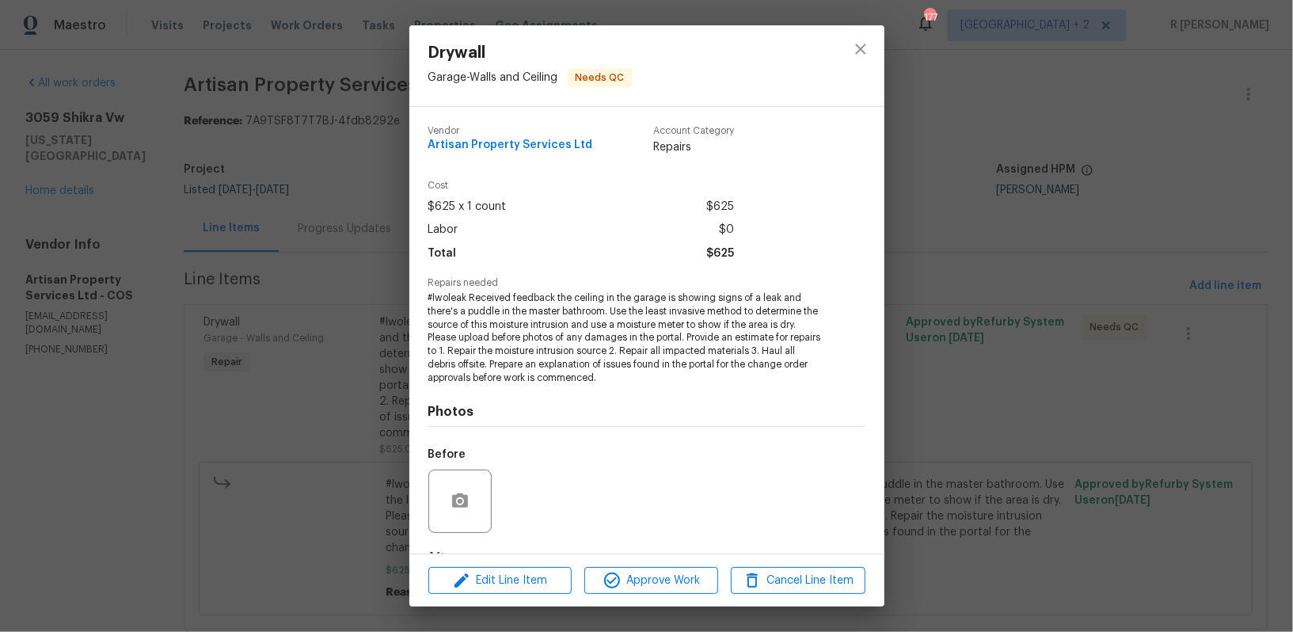
scroll to position [98, 0]
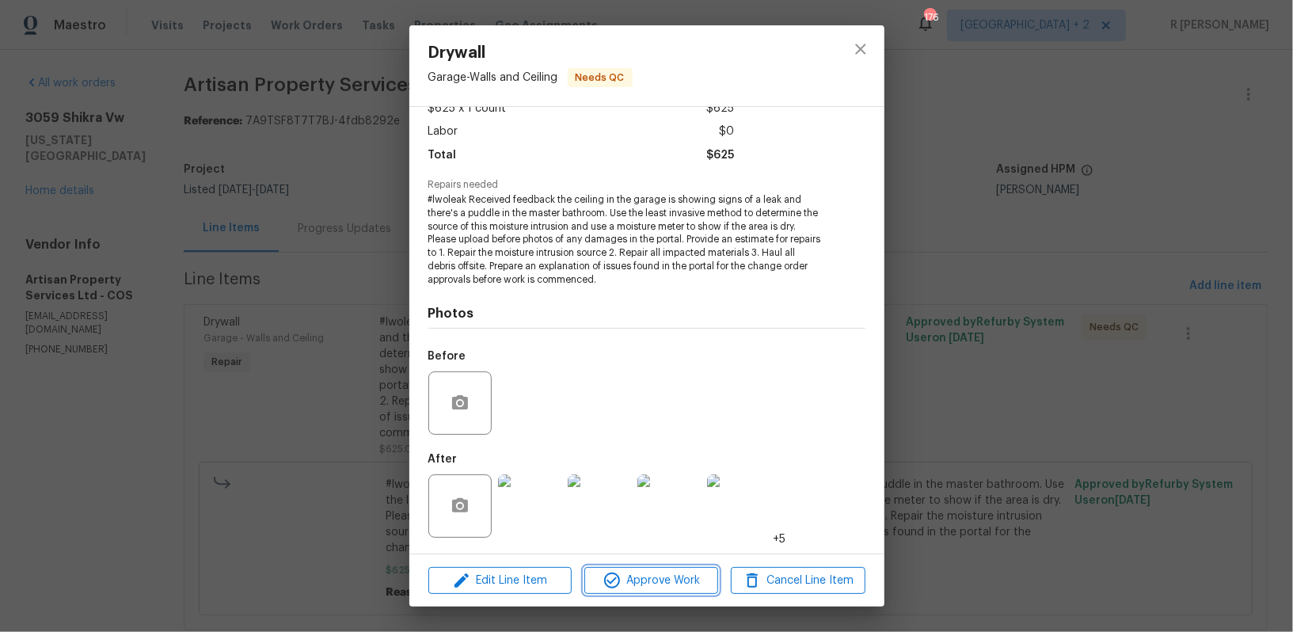
click at [627, 581] on span "Approve Work" at bounding box center [651, 581] width 124 height 20
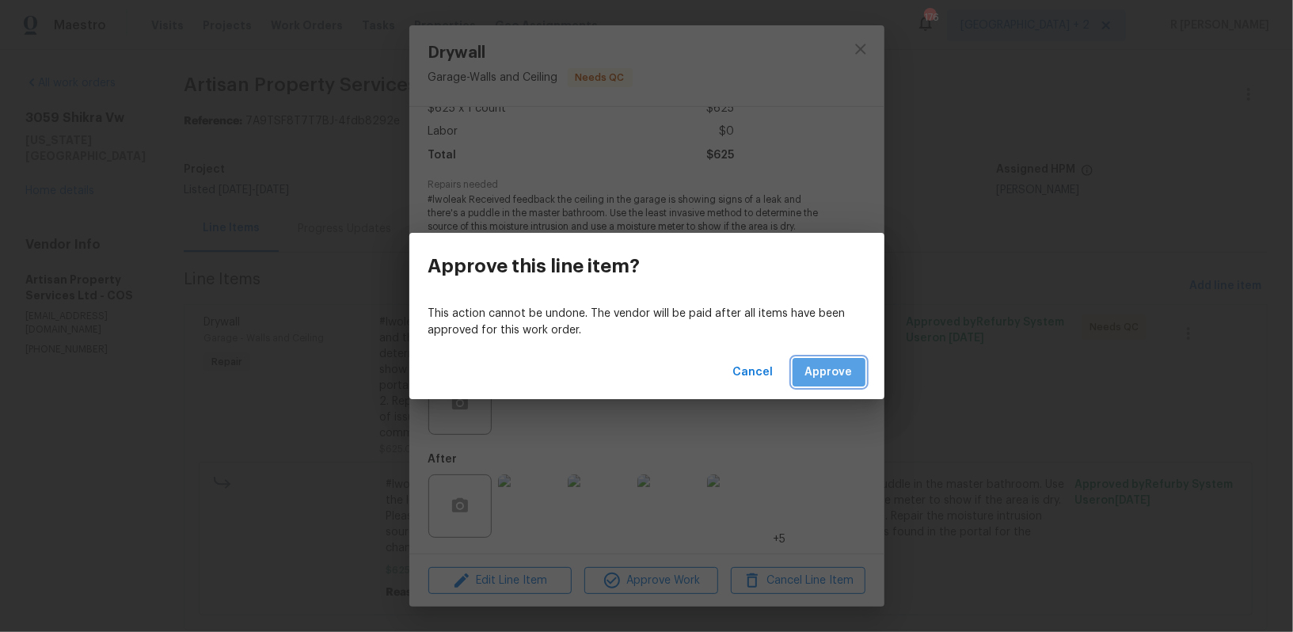
click at [820, 384] on button "Approve" at bounding box center [829, 372] width 73 height 29
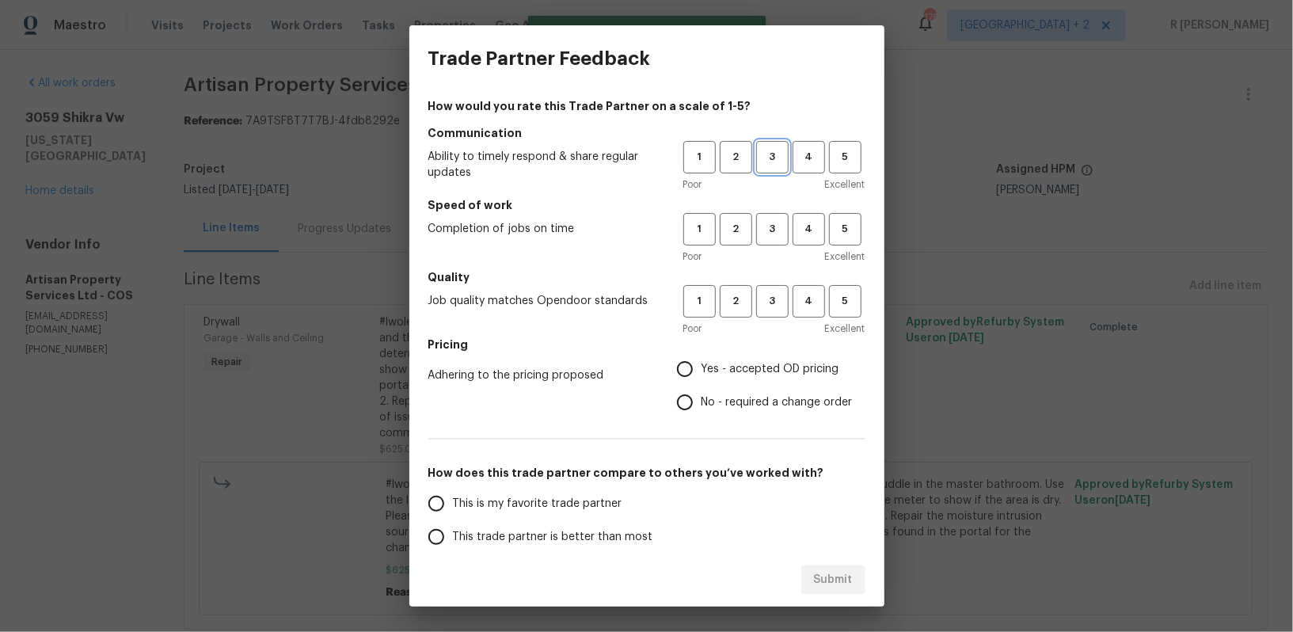
click at [767, 159] on span "3" at bounding box center [772, 157] width 29 height 18
click at [768, 220] on span "3" at bounding box center [772, 229] width 29 height 18
click at [770, 301] on span "3" at bounding box center [772, 301] width 29 height 18
click at [709, 405] on span "No - required a change order" at bounding box center [777, 402] width 151 height 17
click at [702, 405] on input "No - required a change order" at bounding box center [685, 402] width 33 height 33
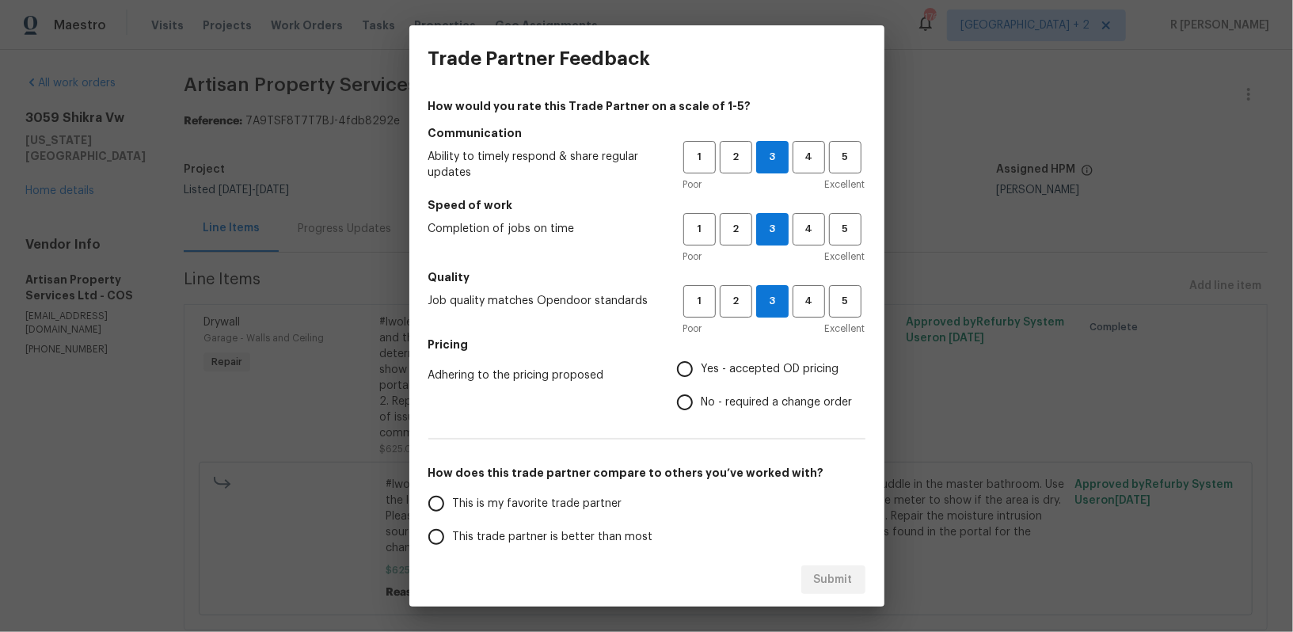
radio input "true"
click at [523, 535] on span "This trade partner is better than most" at bounding box center [553, 537] width 200 height 17
click at [453, 535] on input "This trade partner is better than most" at bounding box center [436, 536] width 33 height 33
click at [838, 578] on span "Submit" at bounding box center [833, 580] width 39 height 20
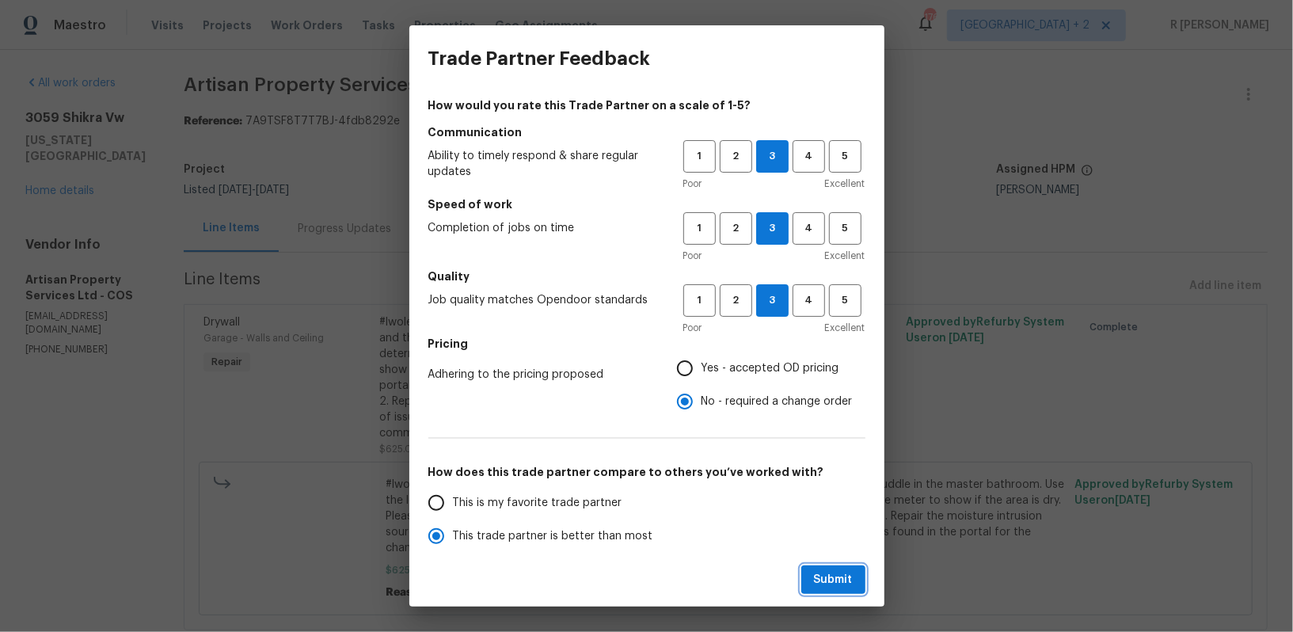
radio input "true"
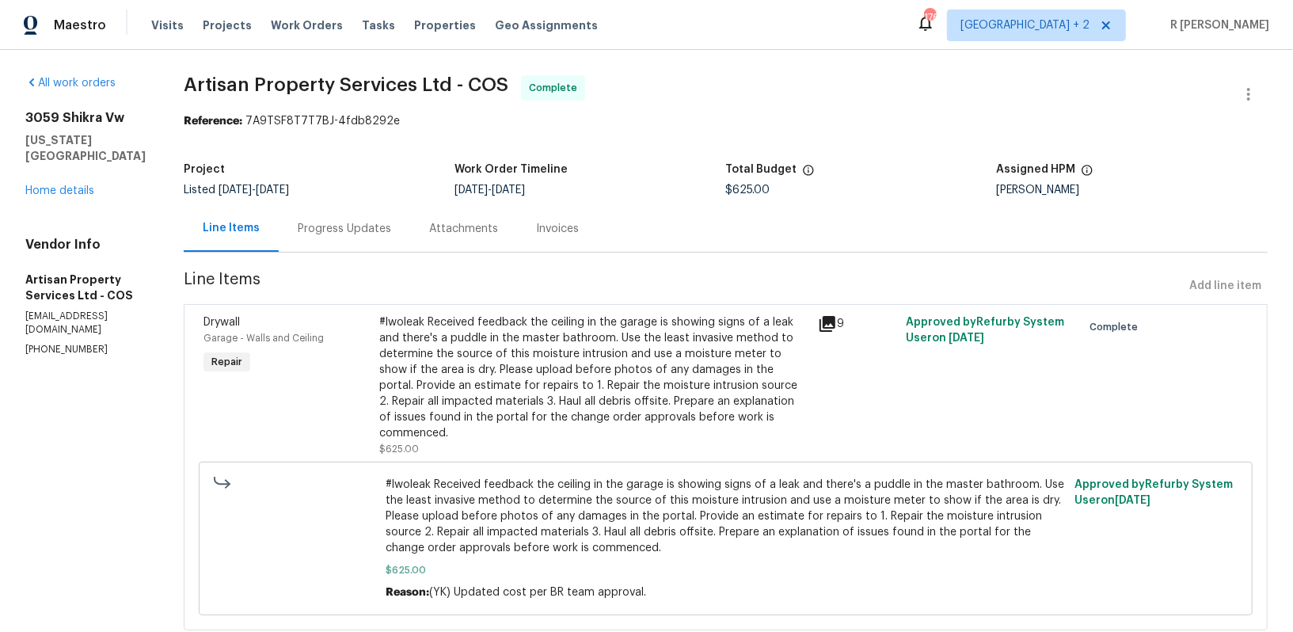
click at [298, 233] on div "Progress Updates" at bounding box center [344, 229] width 93 height 16
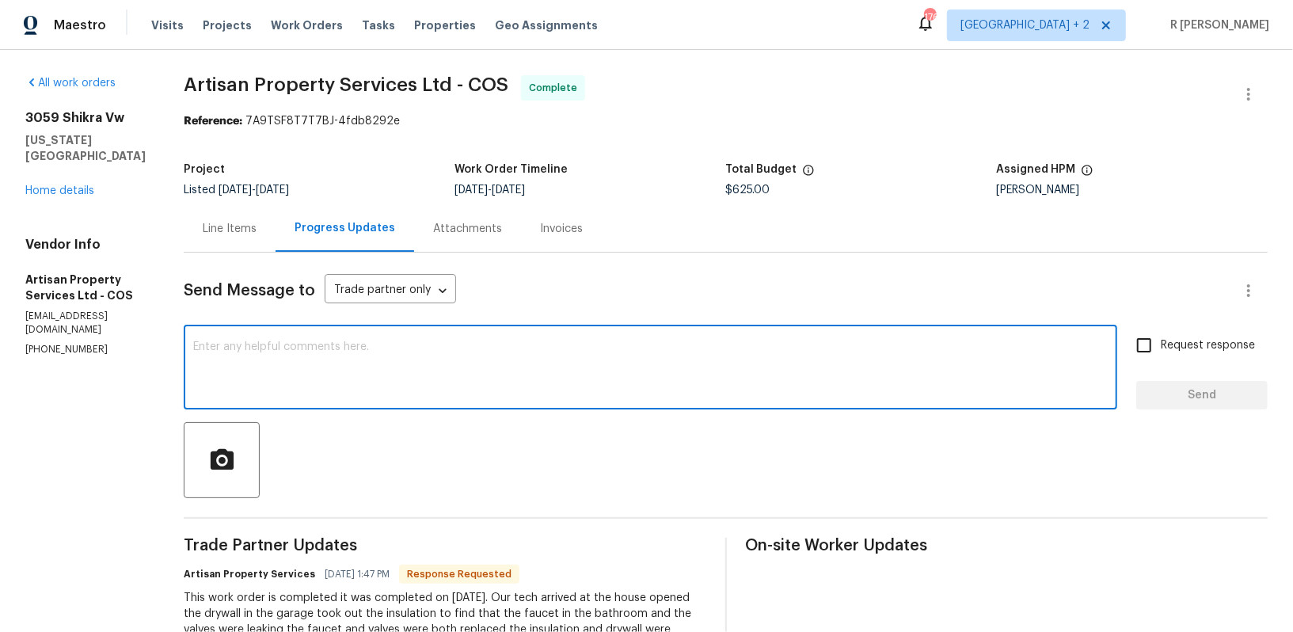
click at [478, 379] on textarea at bounding box center [650, 368] width 915 height 55
paste textarea "Final cost updated and work order approved. Kindly upload the detailed invoice.…"
type textarea "Final cost updated and work order approved. Kindly upload the detailed invoice.…"
click at [1210, 344] on span "Request response" at bounding box center [1208, 345] width 94 height 17
click at [1161, 344] on input "Request response" at bounding box center [1144, 345] width 33 height 33
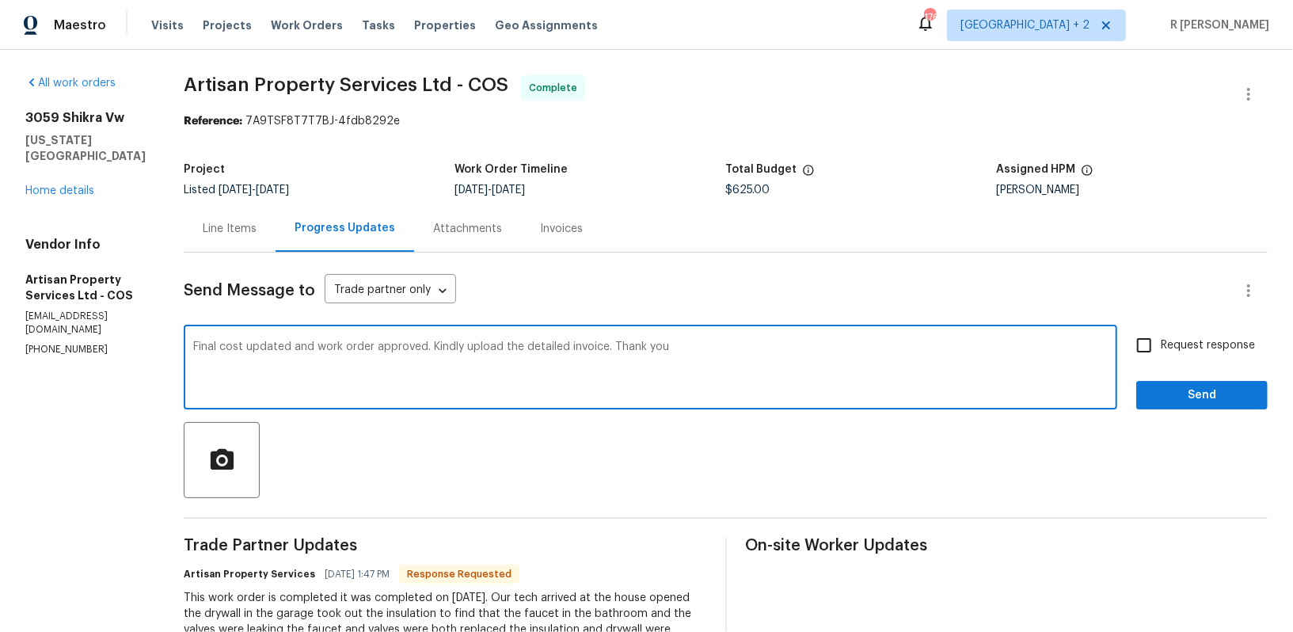
checkbox input "true"
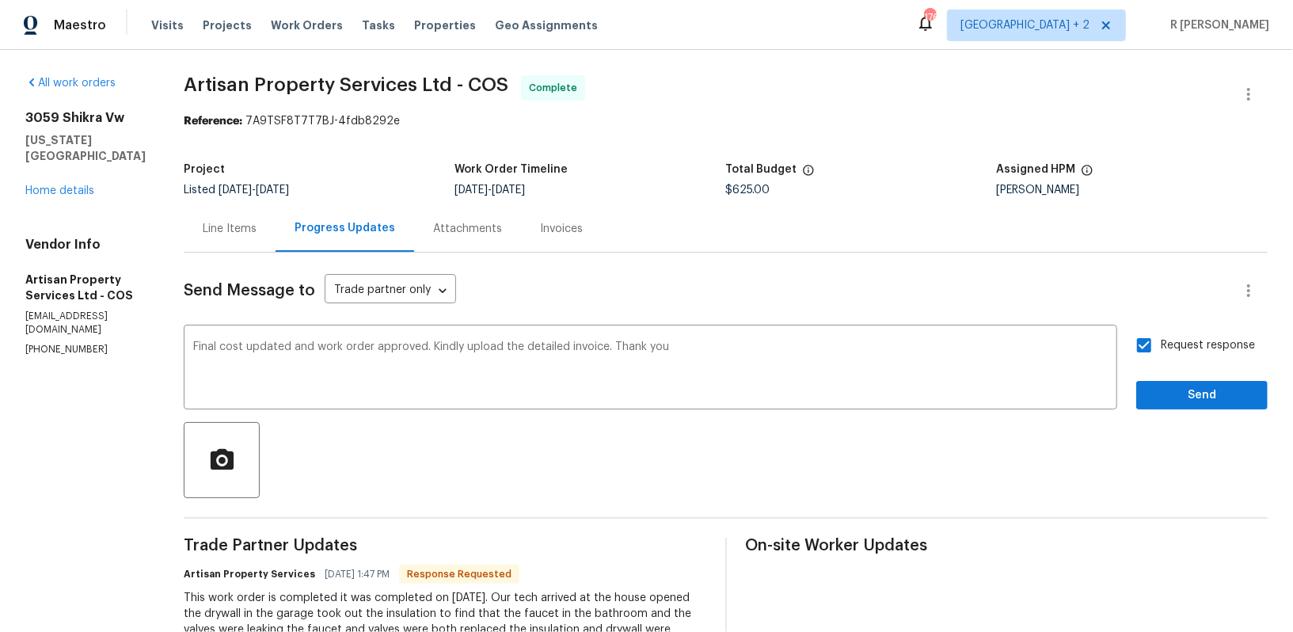
click at [1201, 376] on div "Request response Send" at bounding box center [1202, 369] width 131 height 81
click at [1198, 387] on span "Send" at bounding box center [1202, 396] width 106 height 20
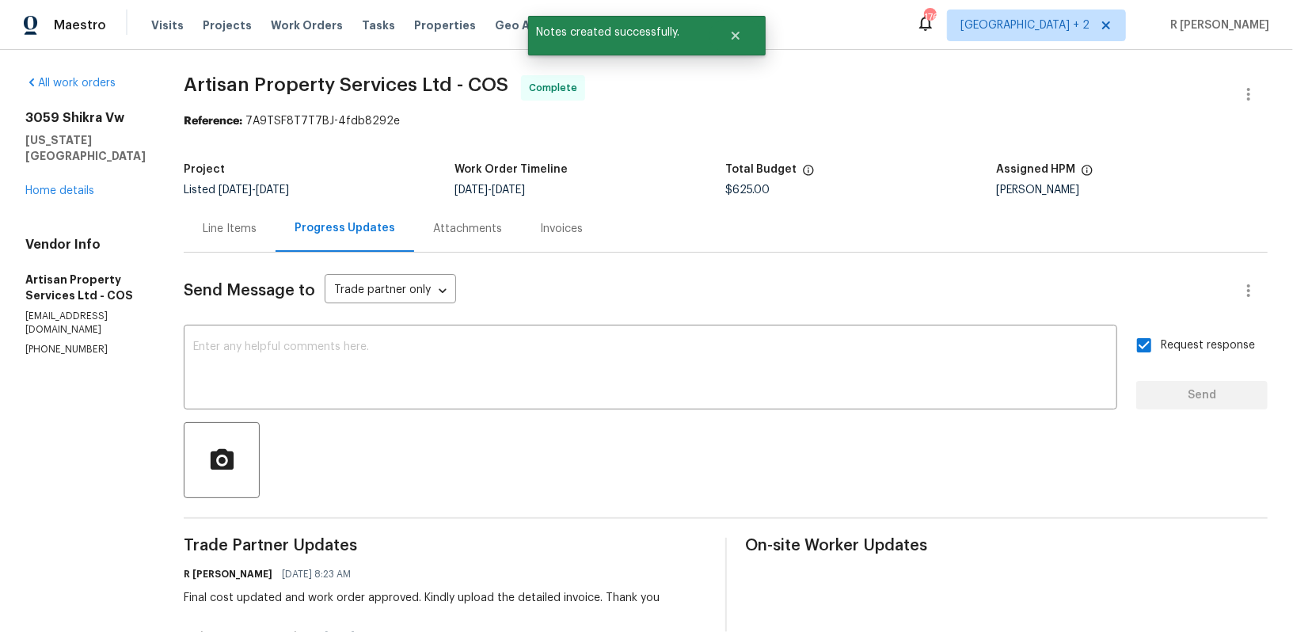
click at [615, 232] on div "Line Items Progress Updates Attachments Invoices" at bounding box center [726, 229] width 1084 height 48
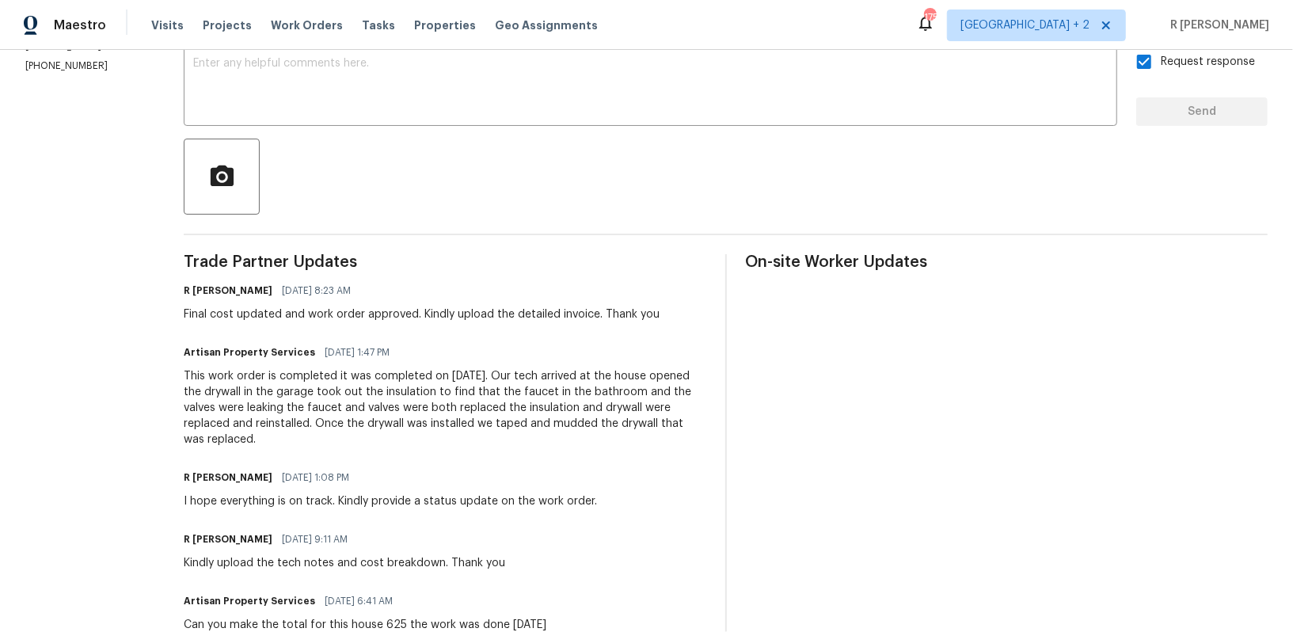
click at [286, 394] on div "This work order is completed it was completed on [DATE]. Our tech arrived at th…" at bounding box center [445, 407] width 523 height 79
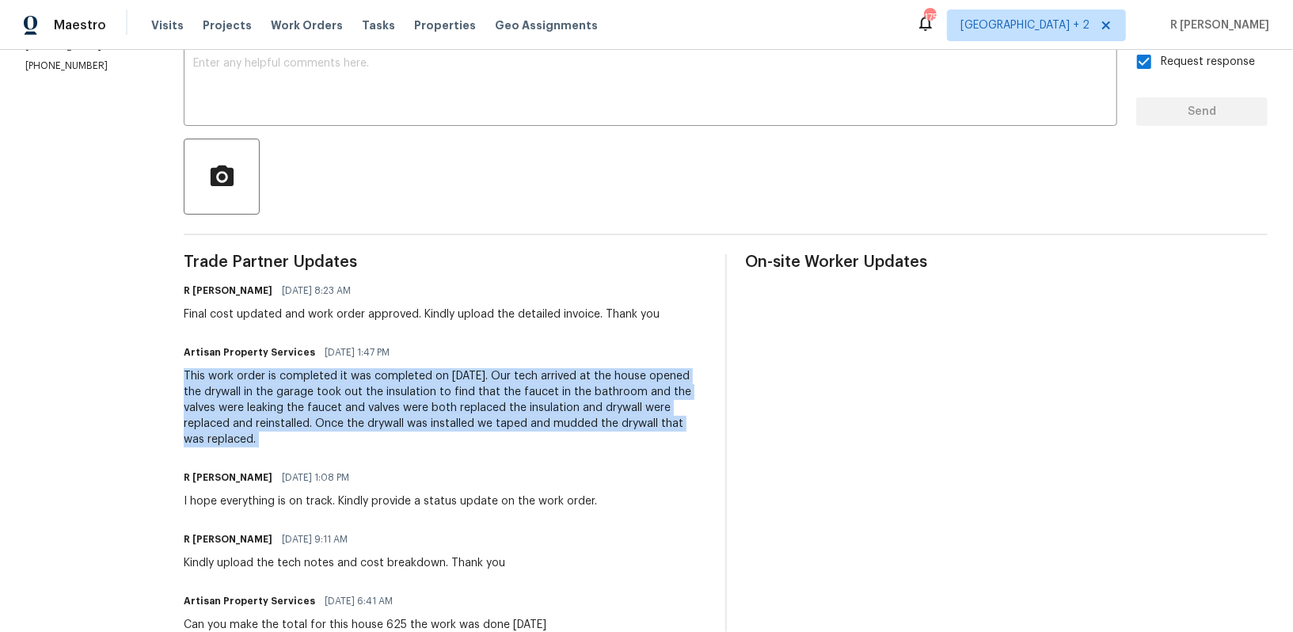
click at [286, 394] on div "This work order is completed it was completed on [DATE]. Our tech arrived at th…" at bounding box center [445, 407] width 523 height 79
copy div "This work order is completed it was completed on [DATE]. Our tech arrived at th…"
